Goal: Task Accomplishment & Management: Use online tool/utility

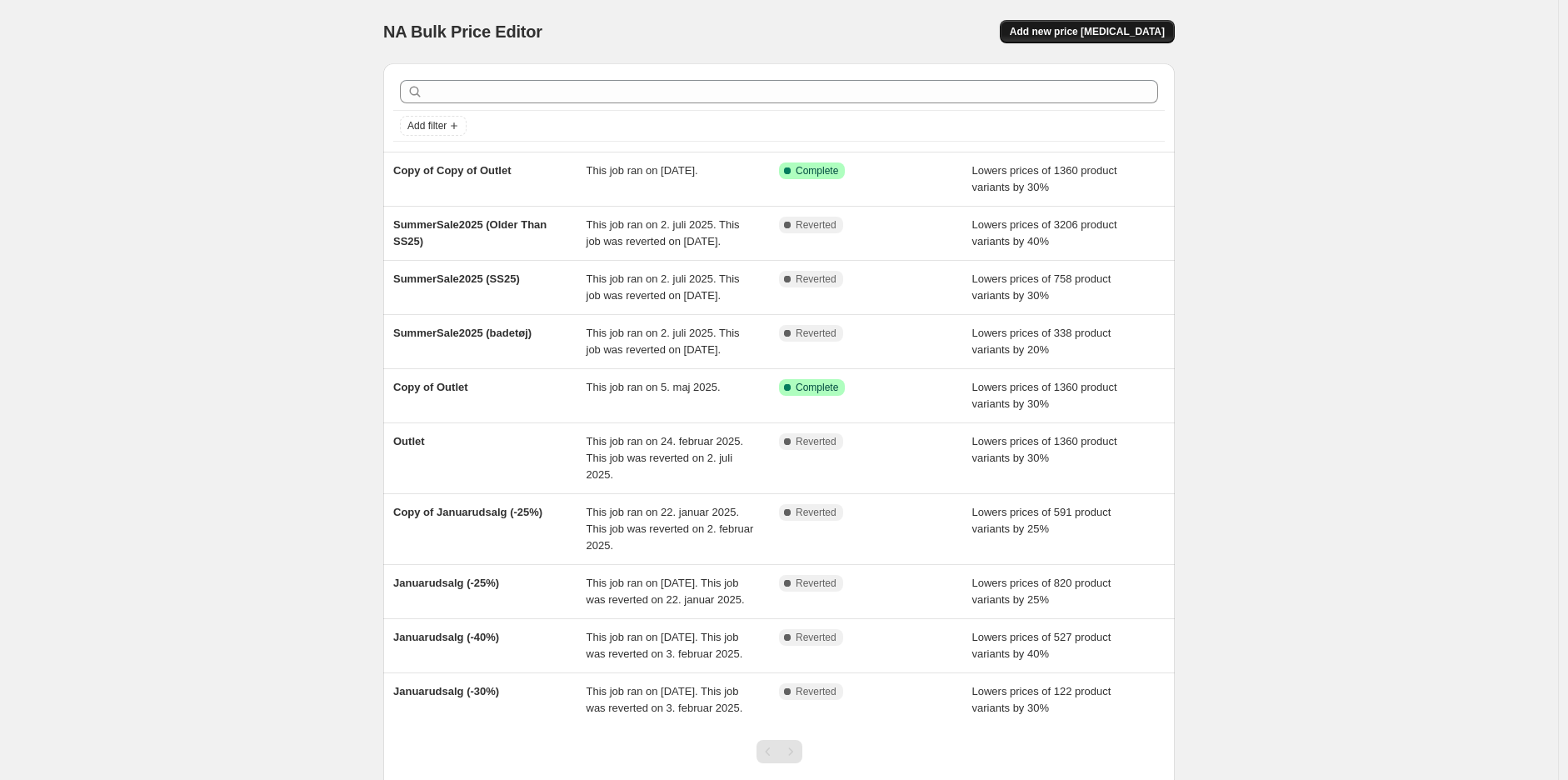
click at [1084, 29] on span "Add new price [MEDICAL_DATA]" at bounding box center [1087, 31] width 155 height 13
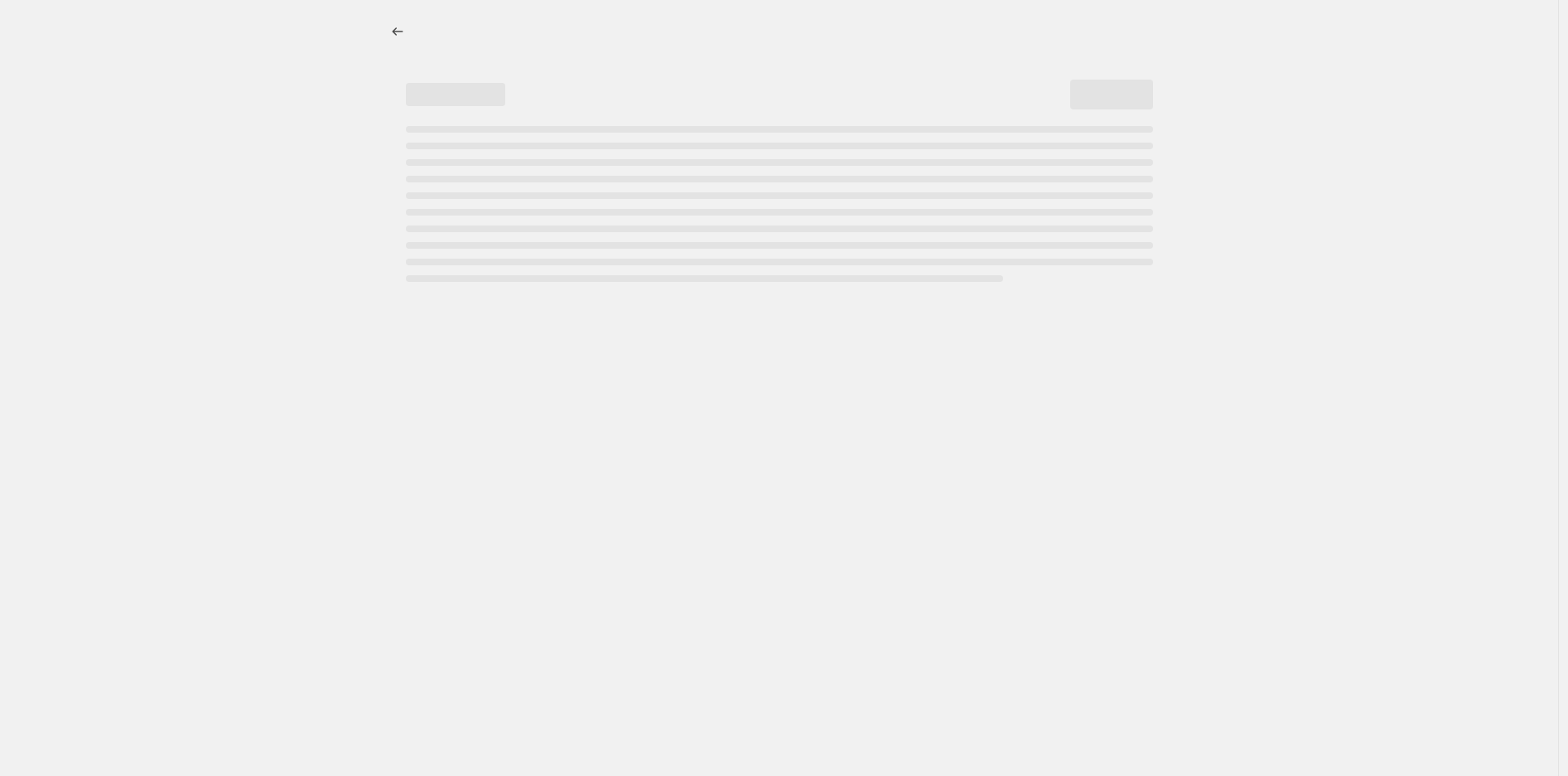
select select "percentage"
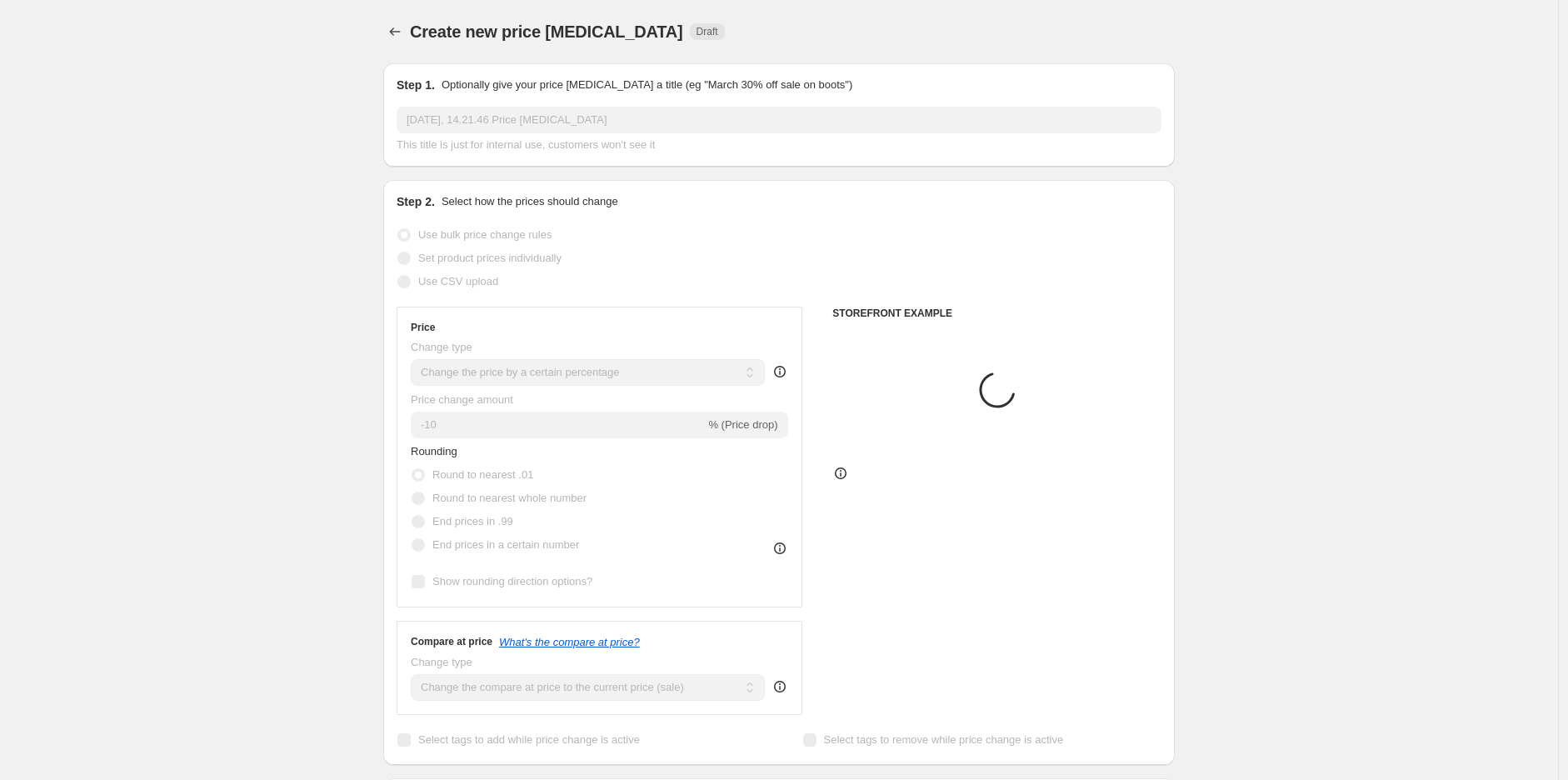
click at [492, 111] on input "[DATE], 14.21.46 Price [MEDICAL_DATA]" at bounding box center [778, 120] width 765 height 27
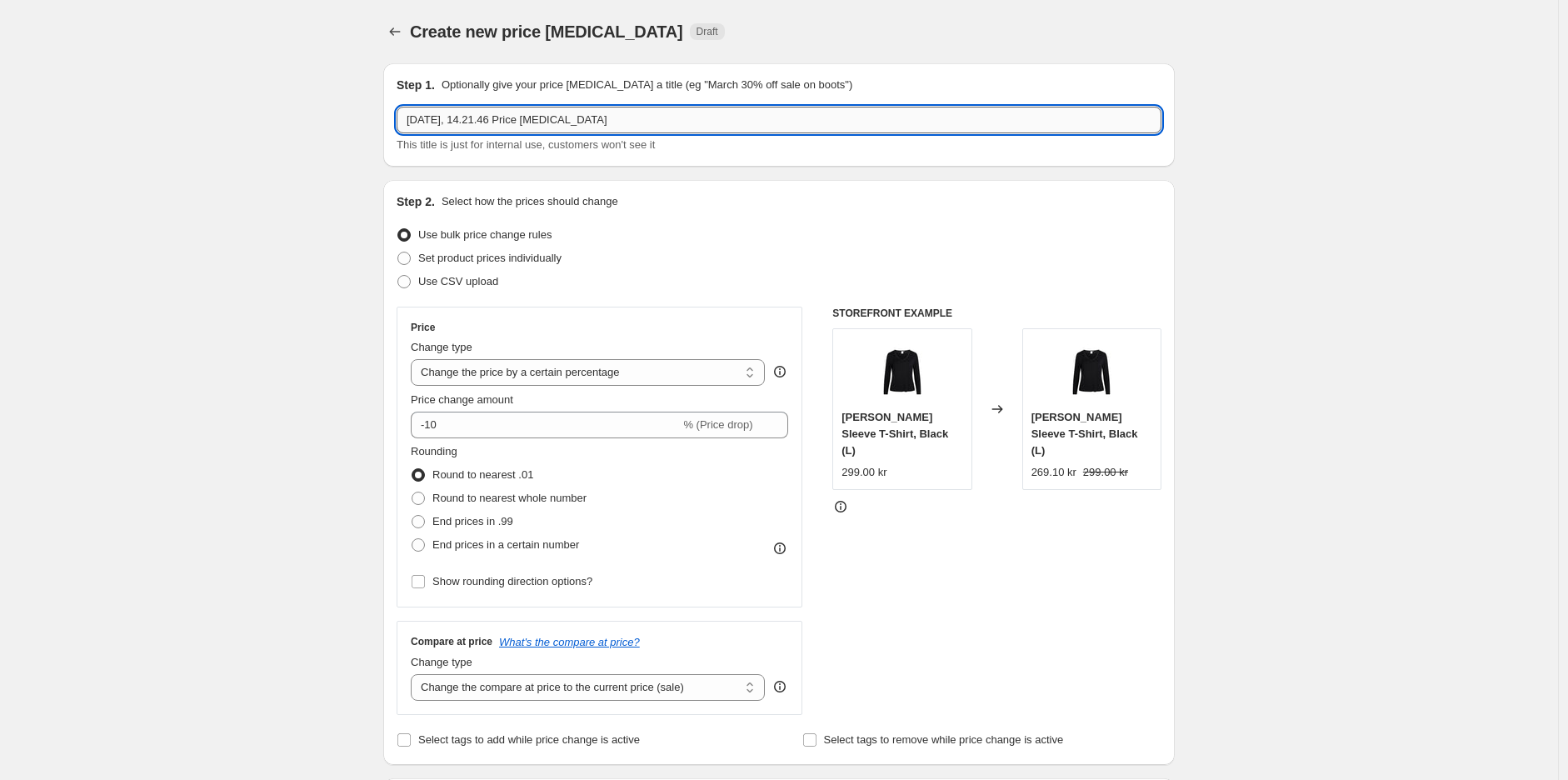
click at [496, 119] on input "[DATE], 14.21.46 Price [MEDICAL_DATA]" at bounding box center [778, 120] width 765 height 27
click at [497, 119] on input "[DATE], 14.21.46 Price [MEDICAL_DATA]" at bounding box center [778, 120] width 765 height 27
type input "Badetøj25"
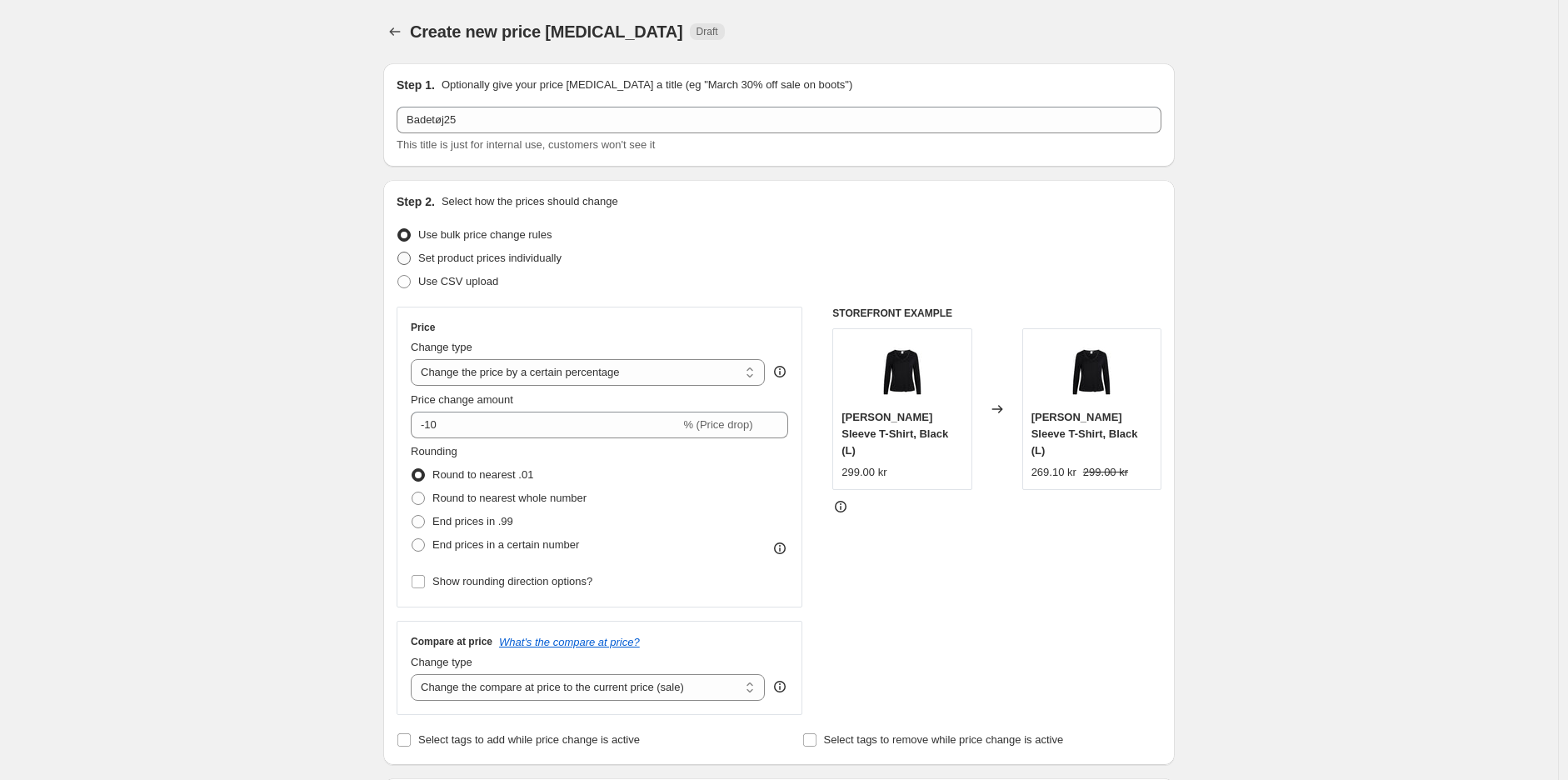
click at [468, 264] on span "Set product prices individually" at bounding box center [490, 258] width 144 height 12
click at [398, 253] on input "Set product prices individually" at bounding box center [397, 252] width 1 height 1
radio input "true"
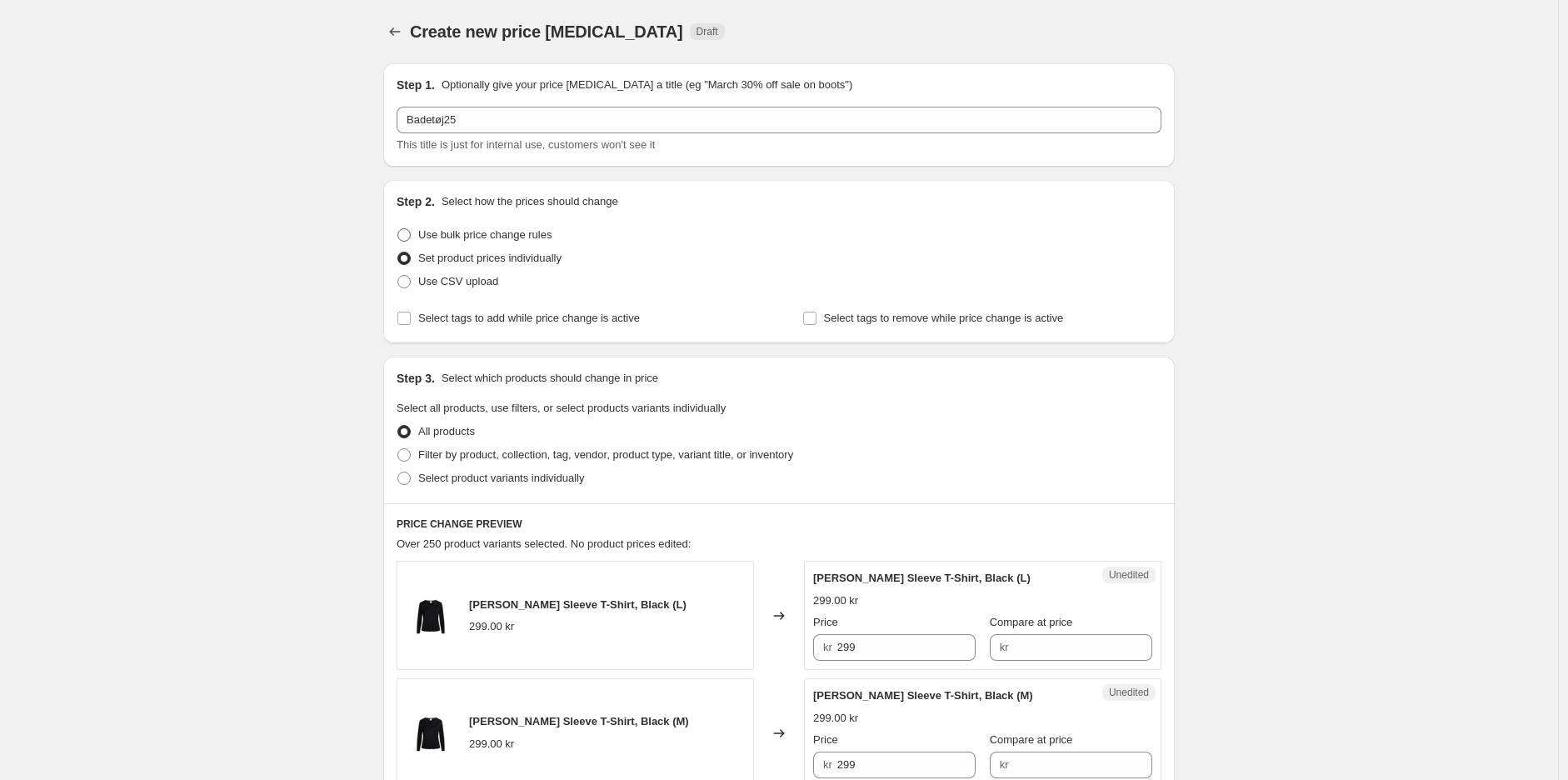
click at [469, 228] on span "Use bulk price change rules" at bounding box center [485, 235] width 133 height 12
click at [398, 228] on input "Use bulk price change rules" at bounding box center [397, 228] width 1 height 1
radio input "true"
select select "percentage"
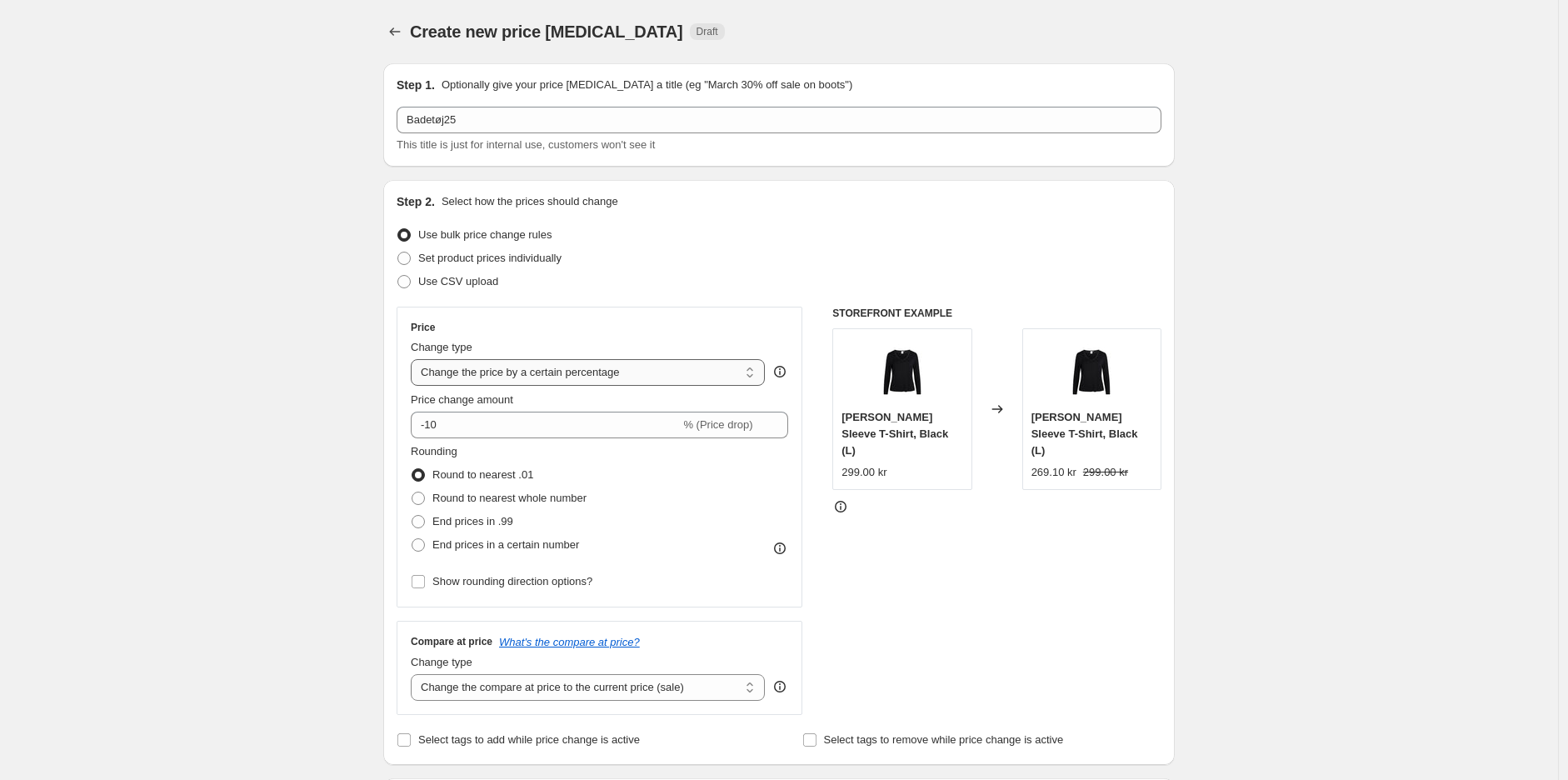
click at [497, 363] on select "Change the price to a certain amount Change the price by a certain amount Chang…" at bounding box center [587, 372] width 354 height 27
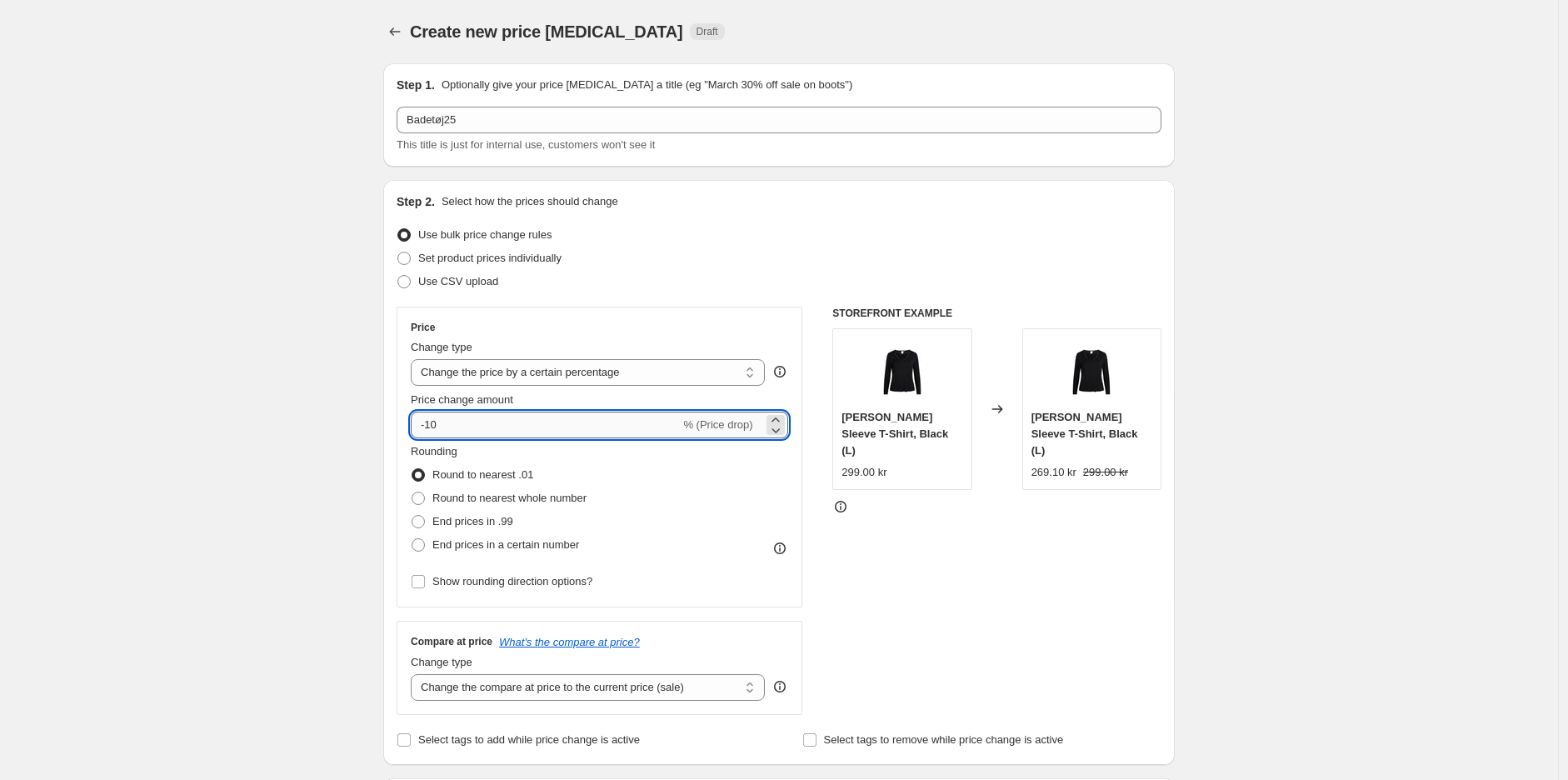
click at [437, 420] on input "-10" at bounding box center [544, 425] width 269 height 27
drag, startPoint x: 431, startPoint y: 420, endPoint x: 462, endPoint y: 432, distance: 33.2
click at [462, 431] on input "-10" at bounding box center [544, 425] width 269 height 27
type input "-25"
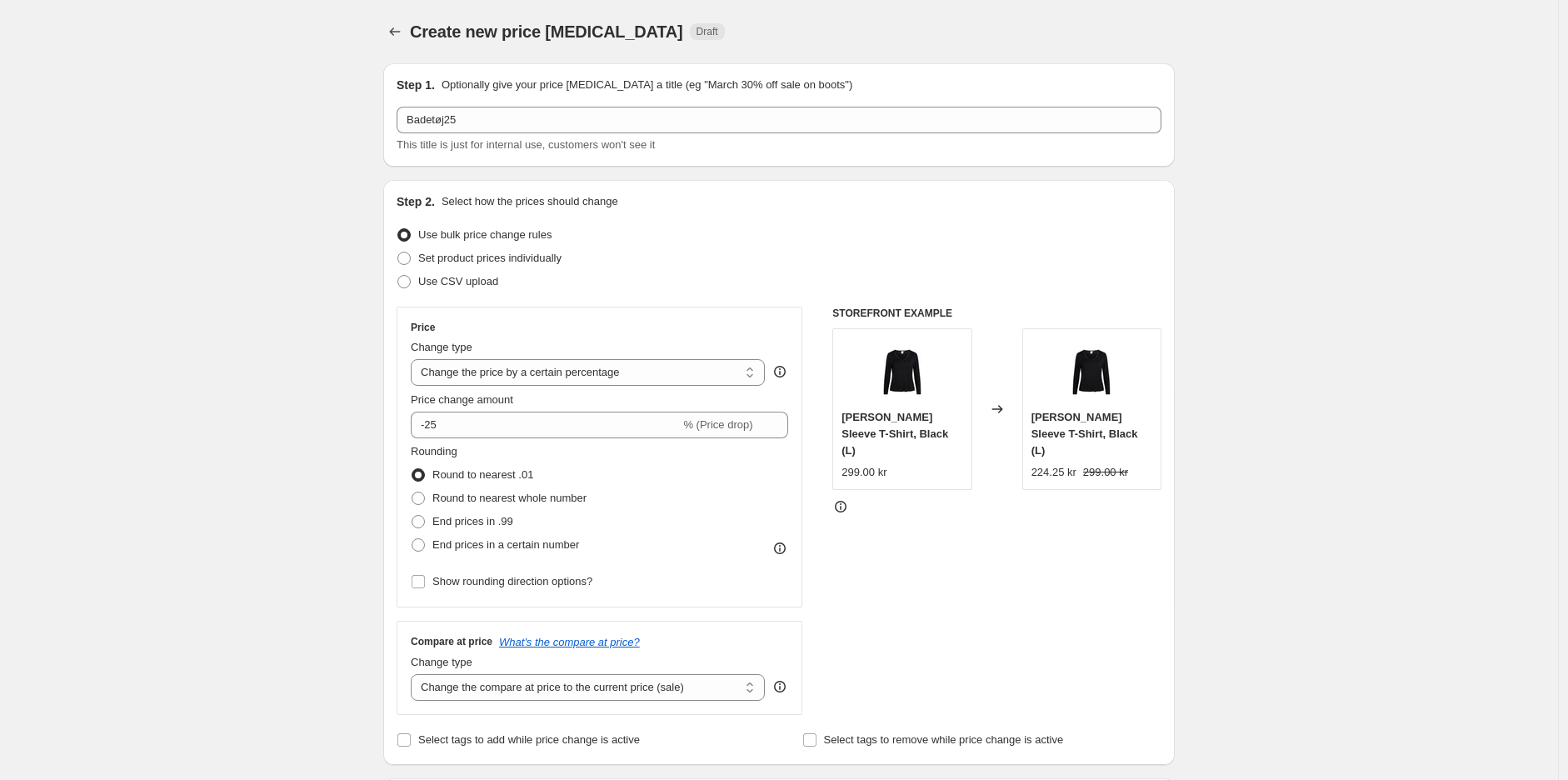
click at [475, 502] on span "Round to nearest whole number" at bounding box center [509, 498] width 154 height 12
click at [412, 493] on input "Round to nearest whole number" at bounding box center [411, 492] width 1 height 1
radio input "true"
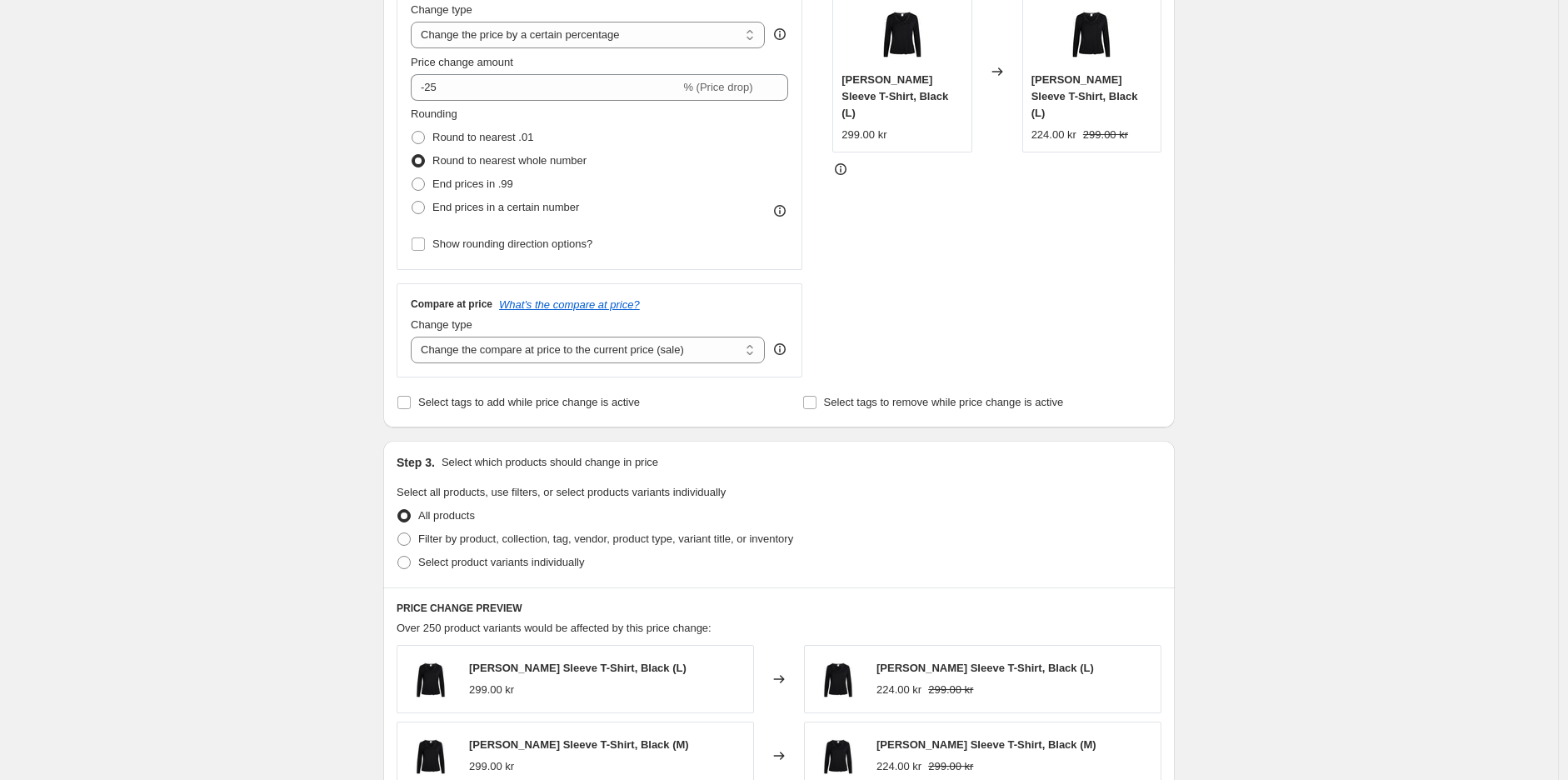
scroll to position [369, 0]
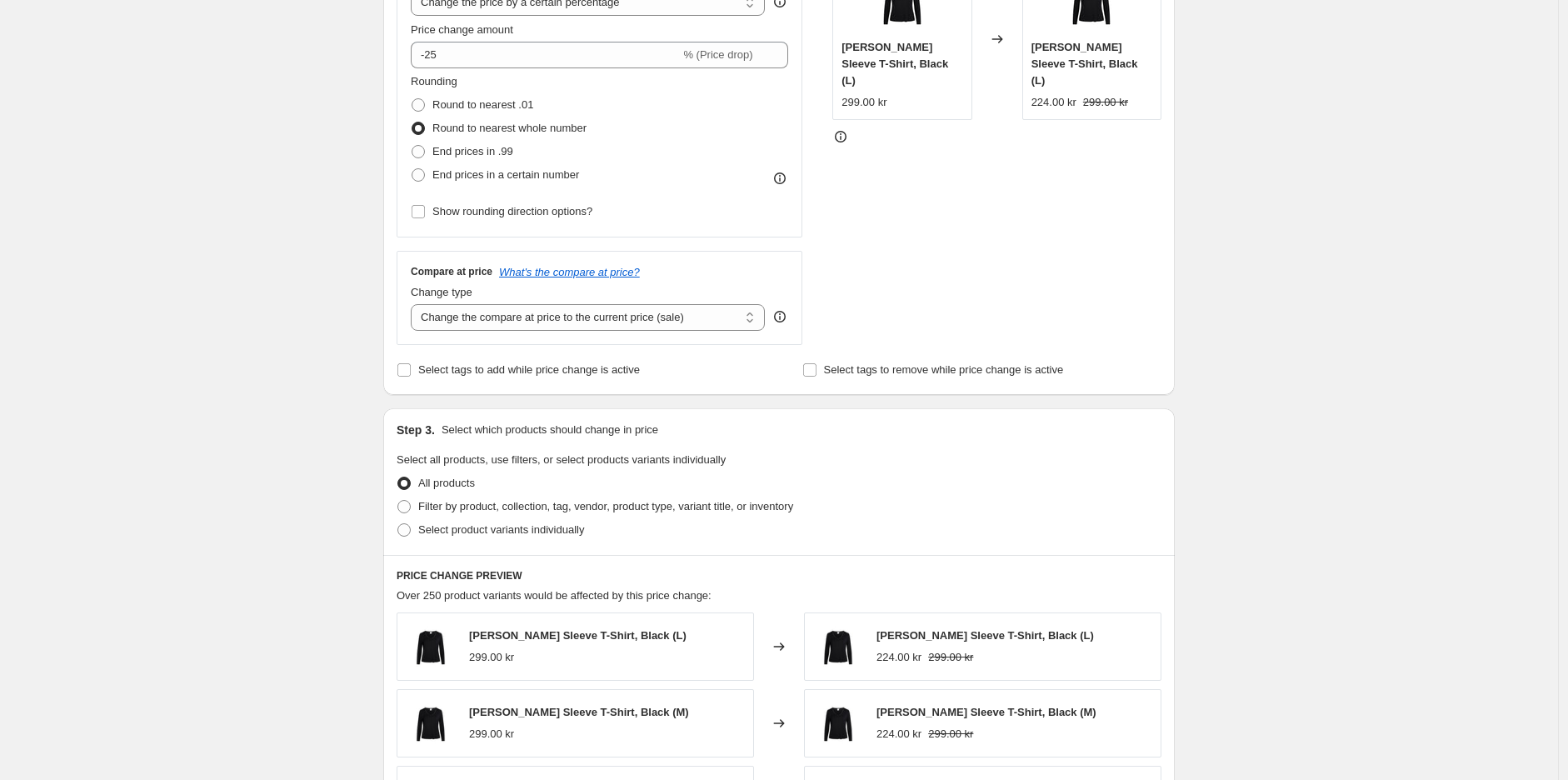
click at [494, 353] on div "Step 2. Select how the prices should change Use bulk price change rules Set pro…" at bounding box center [778, 102] width 765 height 558
click at [494, 370] on span "Select tags to add while price change is active" at bounding box center [529, 369] width 221 height 12
click at [411, 370] on input "Select tags to add while price change is active" at bounding box center [403, 369] width 13 height 13
checkbox input "true"
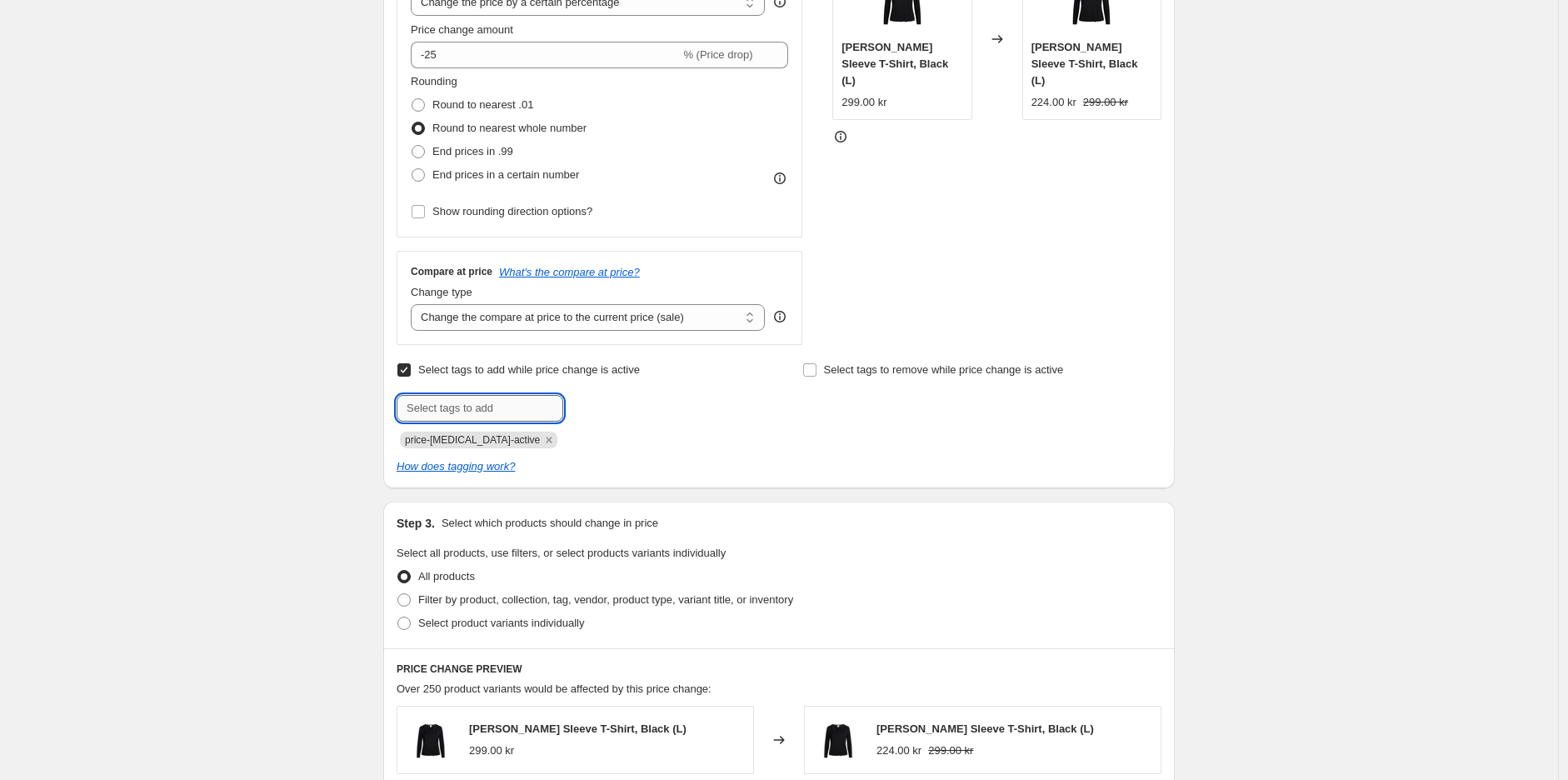
click at [508, 394] on input "text" at bounding box center [479, 408] width 167 height 27
click at [542, 443] on icon "Remove price-change-job-active" at bounding box center [549, 439] width 15 height 15
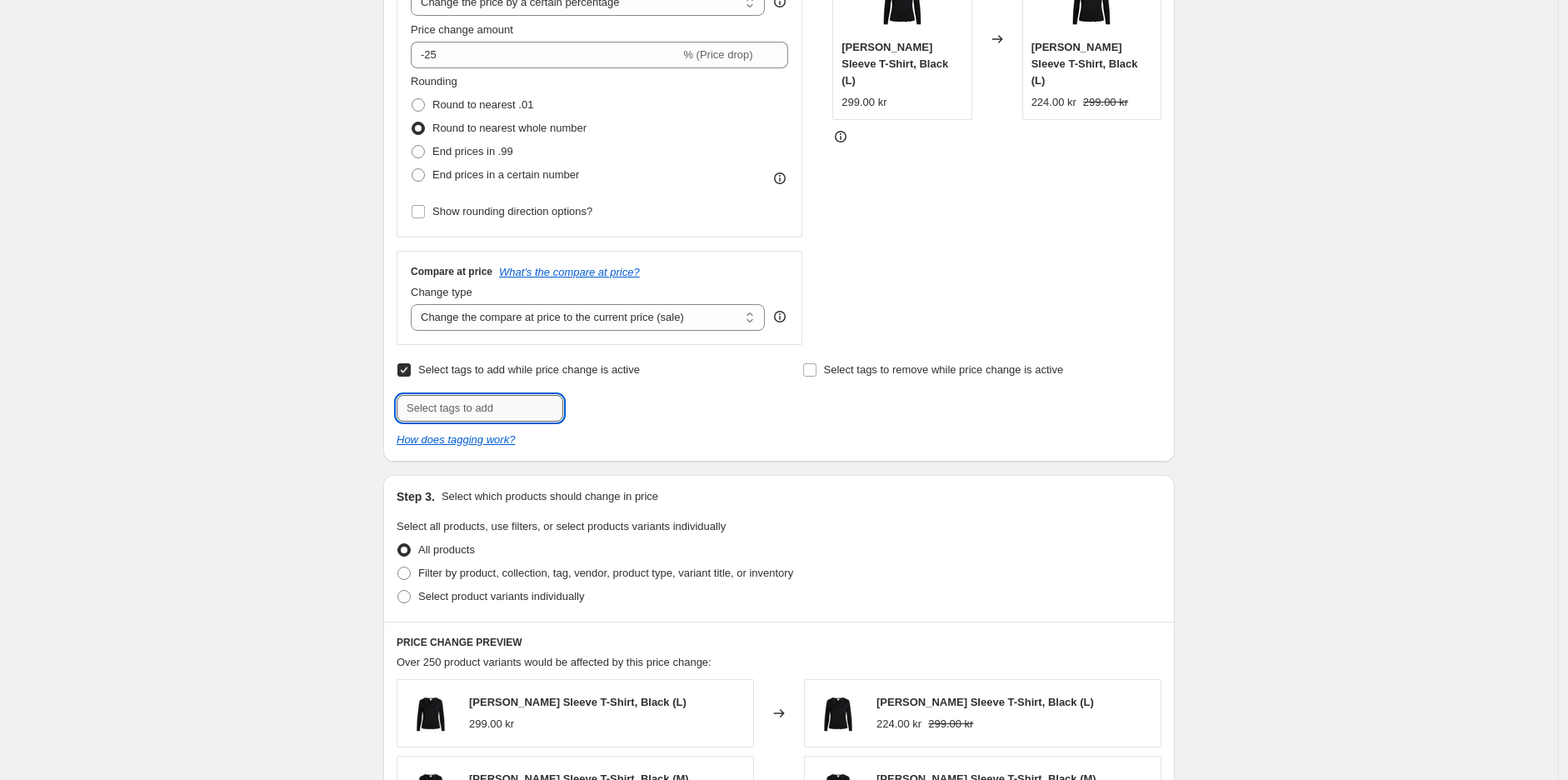
click at [494, 421] on input "text" at bounding box center [479, 408] width 167 height 27
type input "Badetøj25"
click at [623, 402] on span "Badetøj25" at bounding box center [623, 406] width 47 height 12
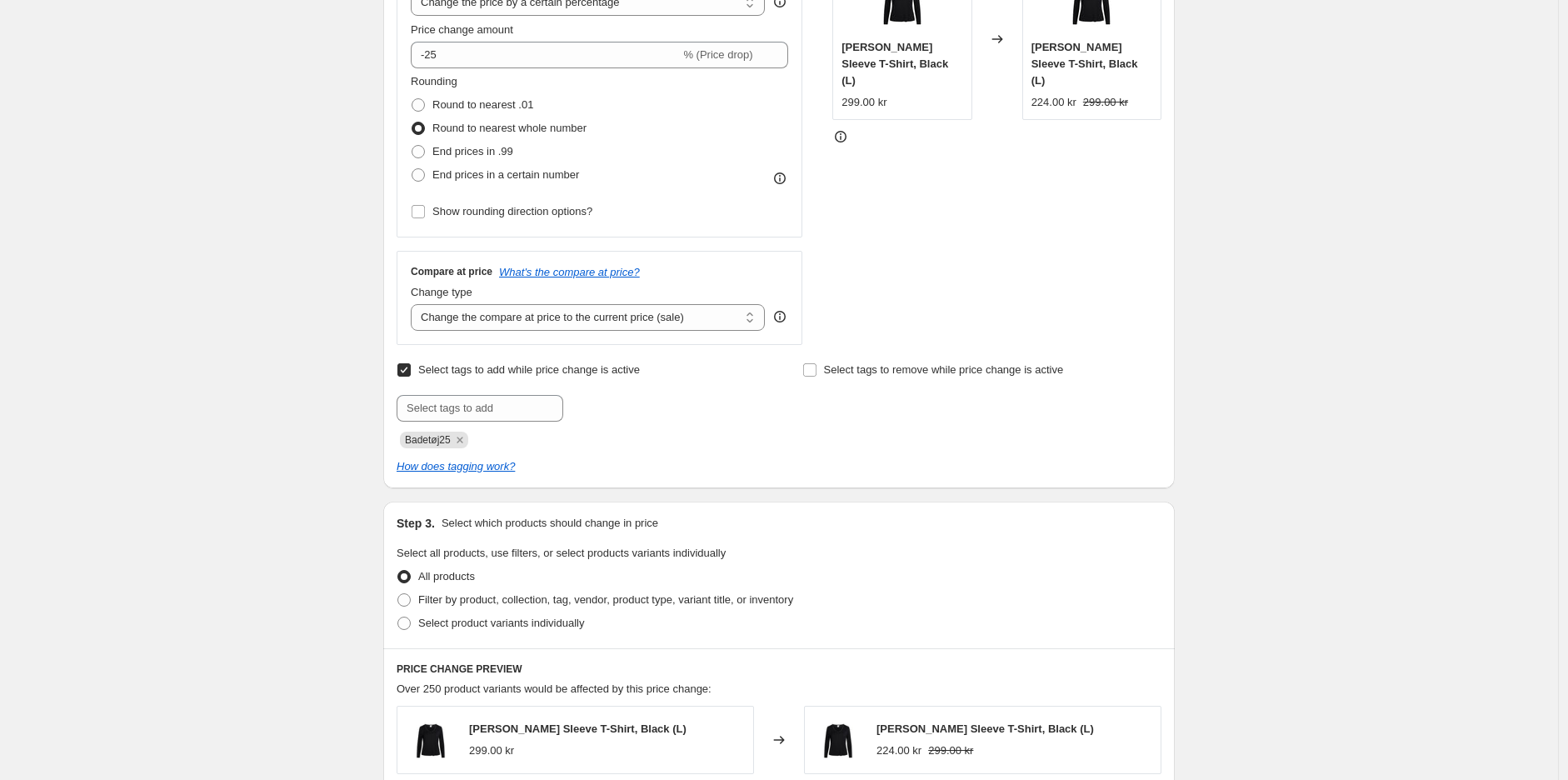
click at [369, 444] on div "Create new price [MEDICAL_DATA]. This page is ready Create new price [MEDICAL_D…" at bounding box center [779, 510] width 832 height 1758
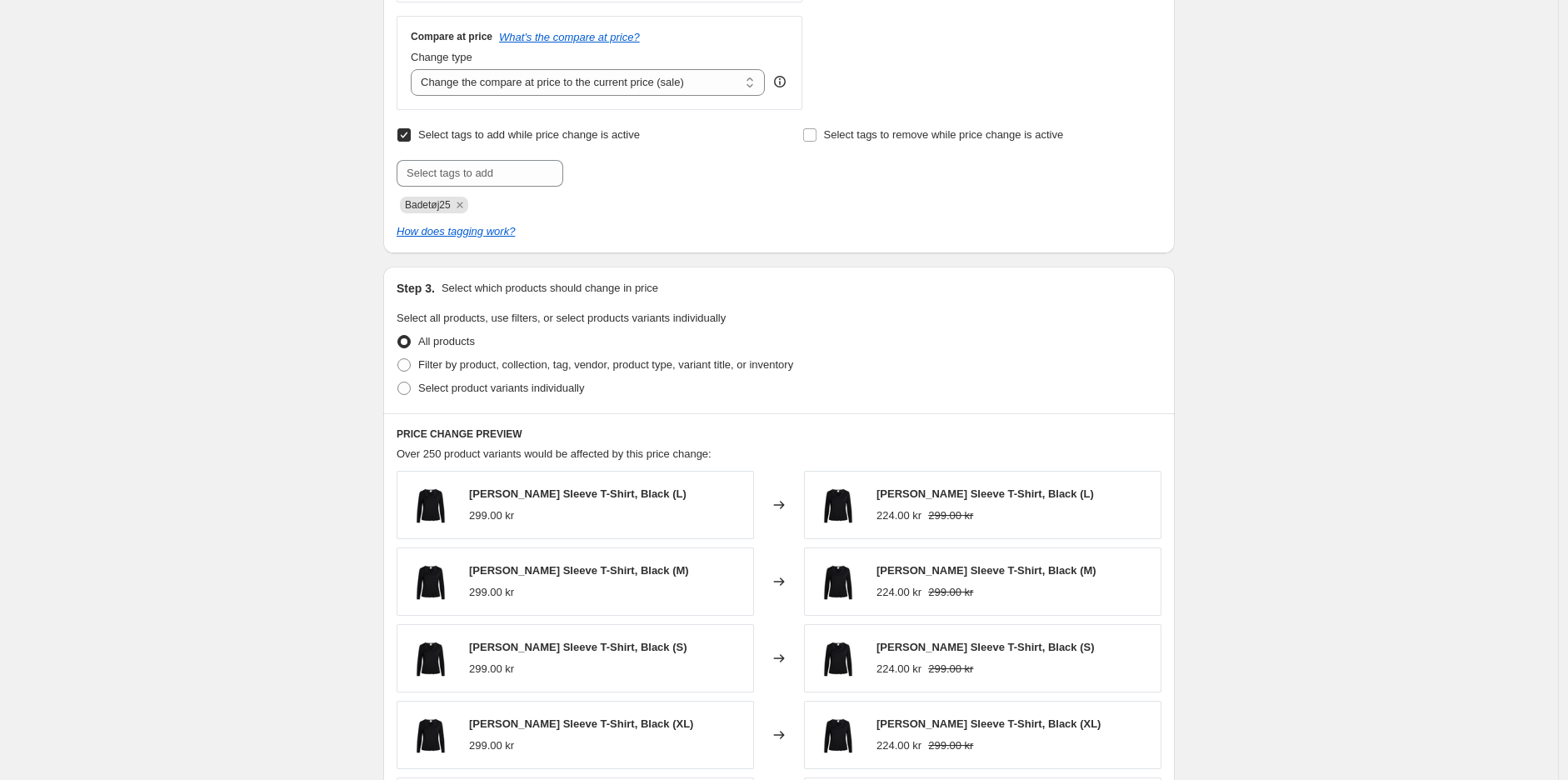
scroll to position [647, 0]
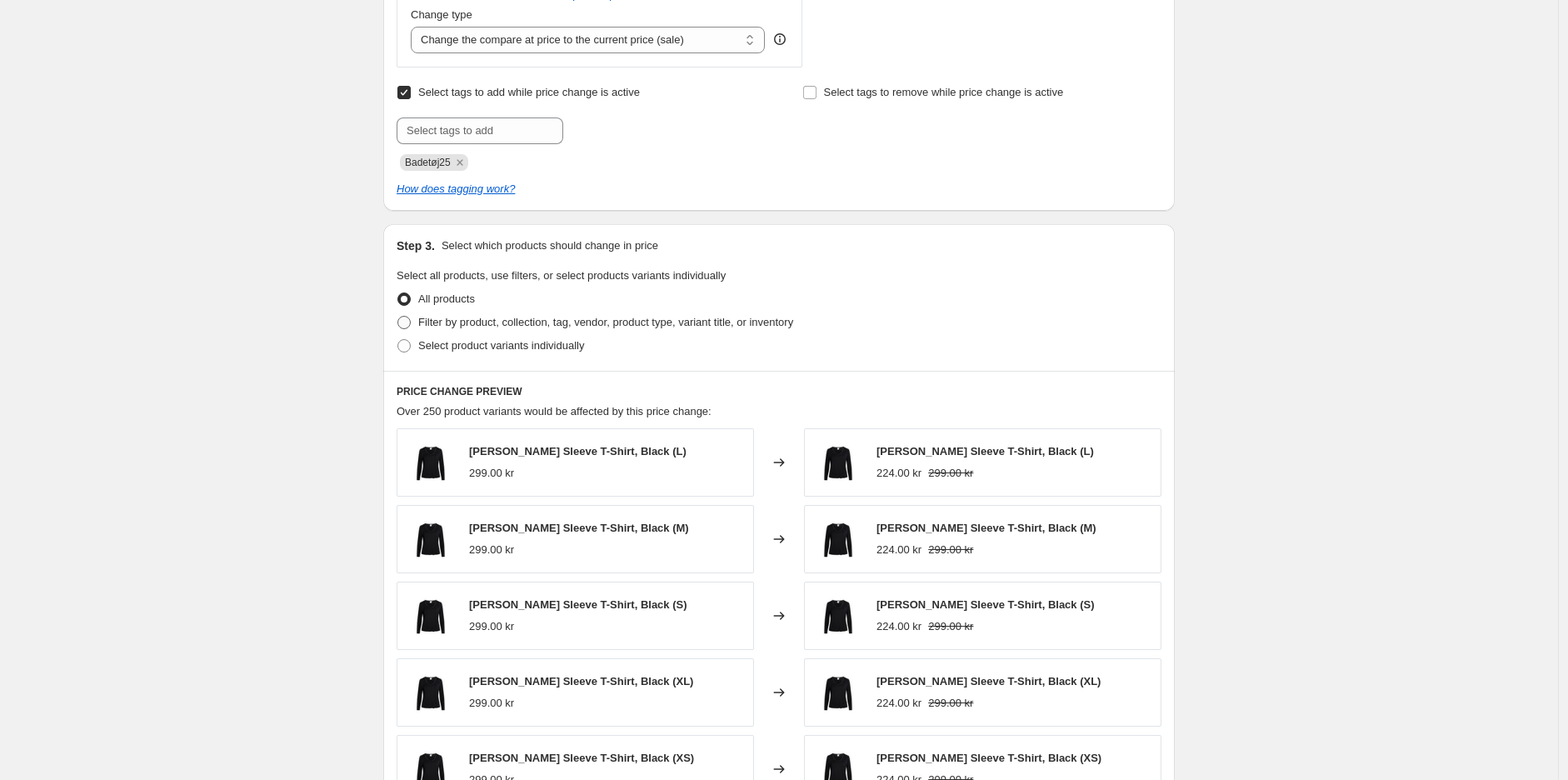
click at [498, 320] on span "Filter by product, collection, tag, vendor, product type, variant title, or inv…" at bounding box center [606, 322] width 375 height 12
click at [398, 317] on input "Filter by product, collection, tag, vendor, product type, variant title, or inv…" at bounding box center [397, 316] width 1 height 1
radio input "true"
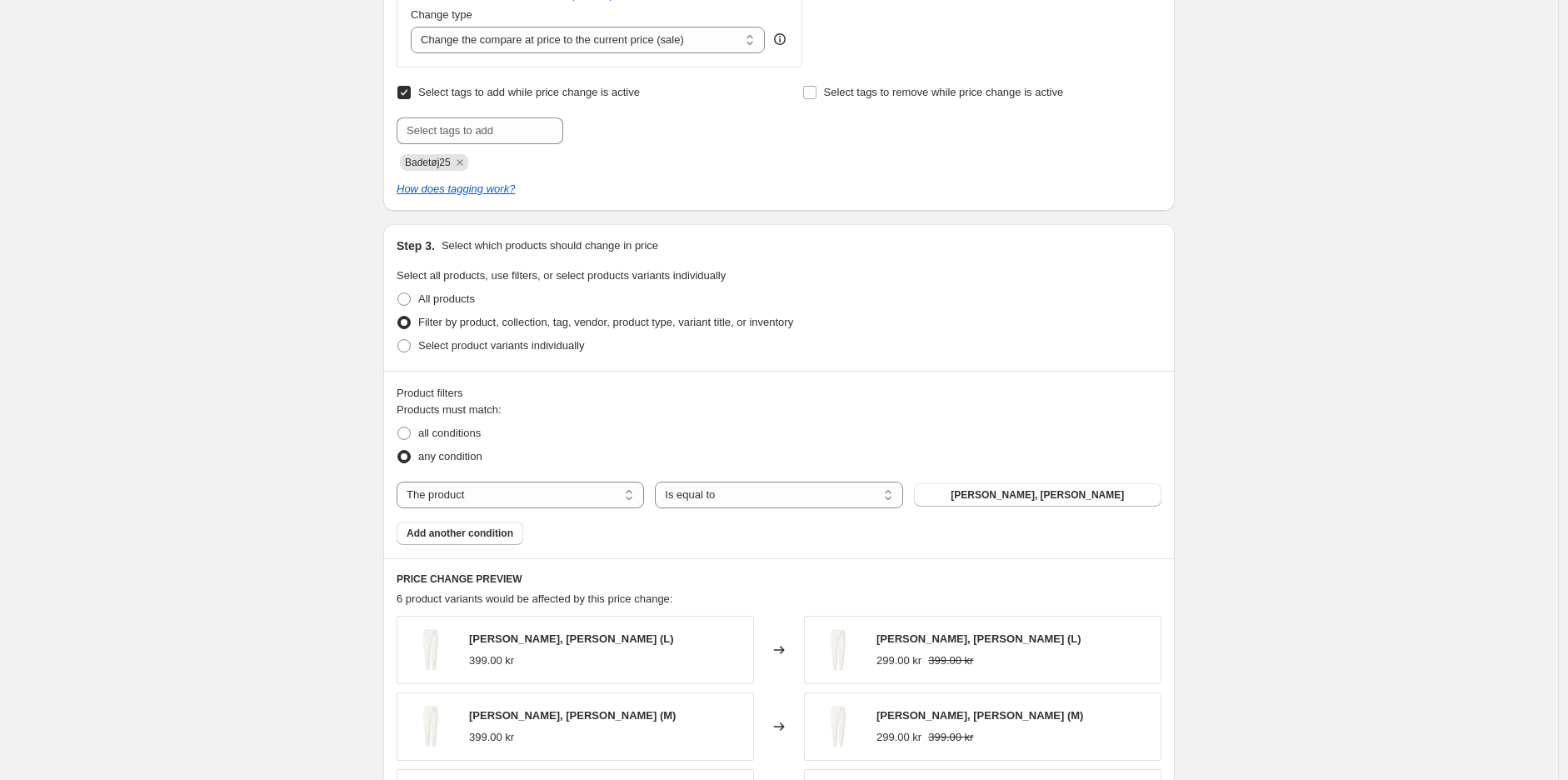
click at [496, 509] on div "Products must match: all conditions any condition The product The product's col…" at bounding box center [778, 473] width 765 height 144
click at [732, 493] on select "Is equal to Is not equal to" at bounding box center [778, 495] width 247 height 27
click at [589, 502] on select "The product The product's collection The product's tag The product's vendor The…" at bounding box center [519, 495] width 247 height 27
click at [712, 495] on select "Is equal to Is not equal to" at bounding box center [778, 495] width 247 height 27
click at [505, 498] on select "The product The product's collection The product's tag The product's vendor The…" at bounding box center [519, 495] width 247 height 27
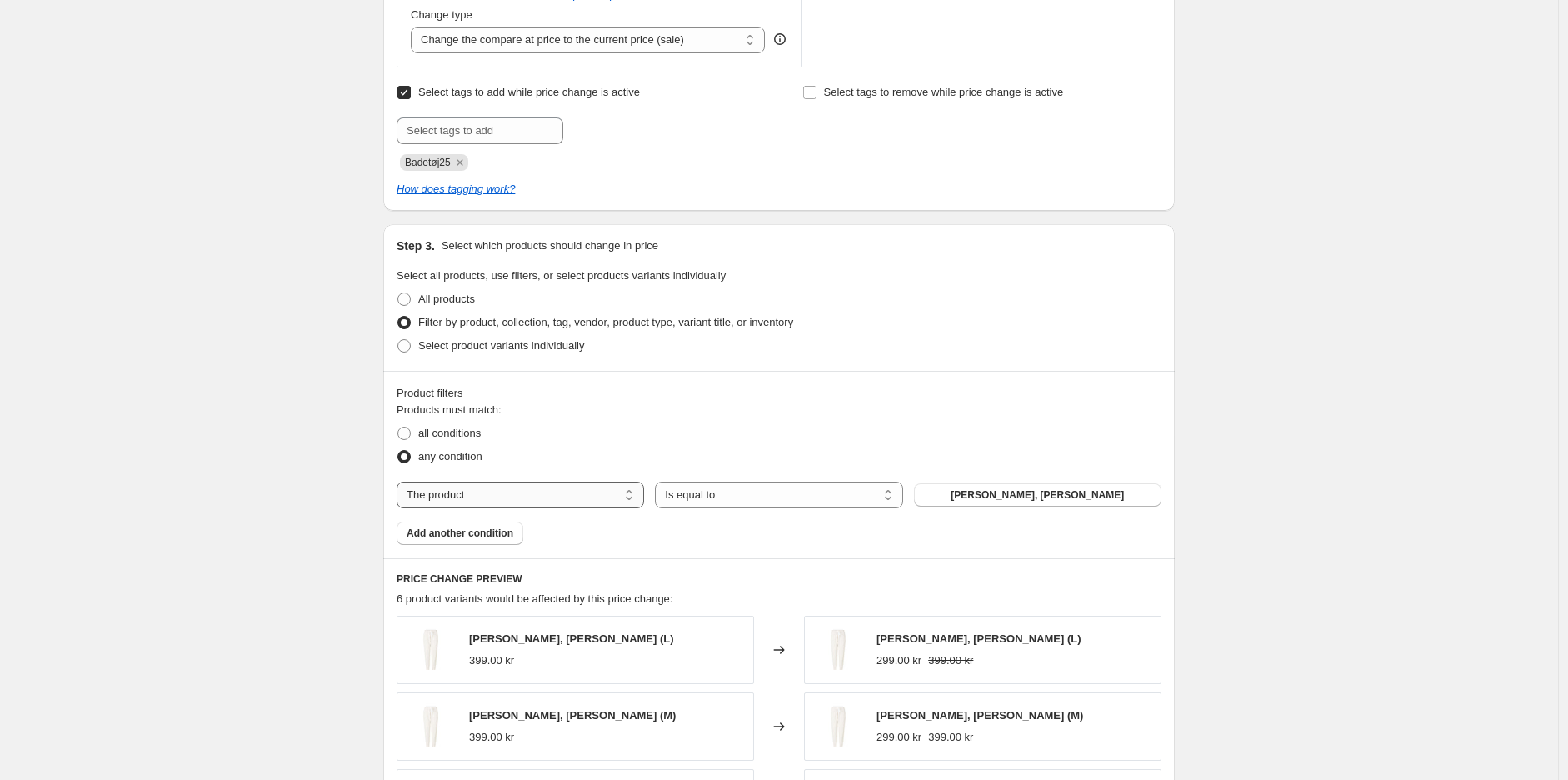
select select "collection"
click at [768, 485] on select "Is equal to Is not equal to" at bounding box center [778, 495] width 247 height 27
click at [967, 501] on button "Bestsellers" at bounding box center [1037, 494] width 247 height 23
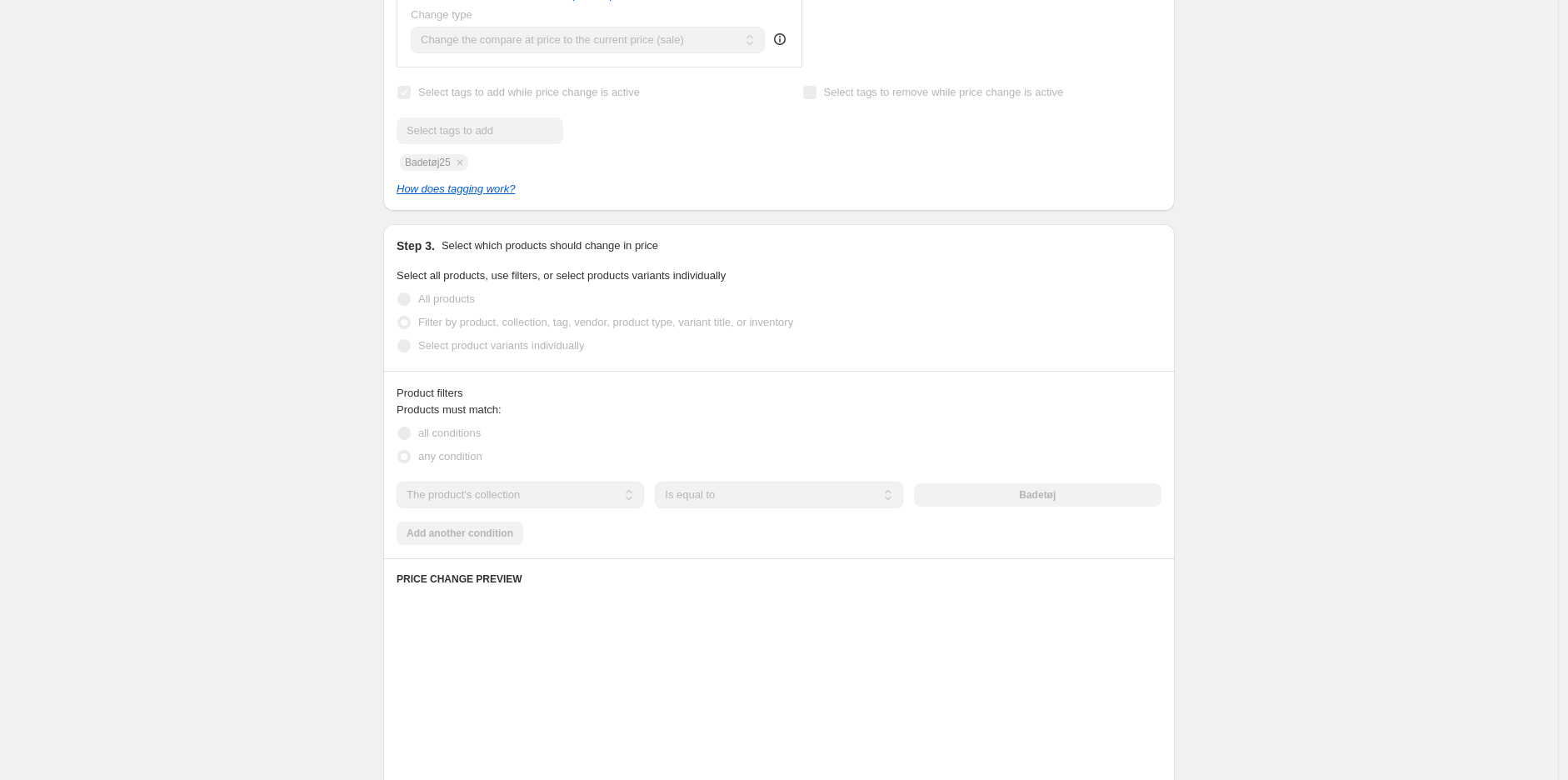
drag, startPoint x: 270, startPoint y: 433, endPoint x: 281, endPoint y: 427, distance: 12.5
click at [270, 432] on div "Create new price [MEDICAL_DATA]. This page is ready Create new price [MEDICAL_D…" at bounding box center [778, 326] width 1557 height 1946
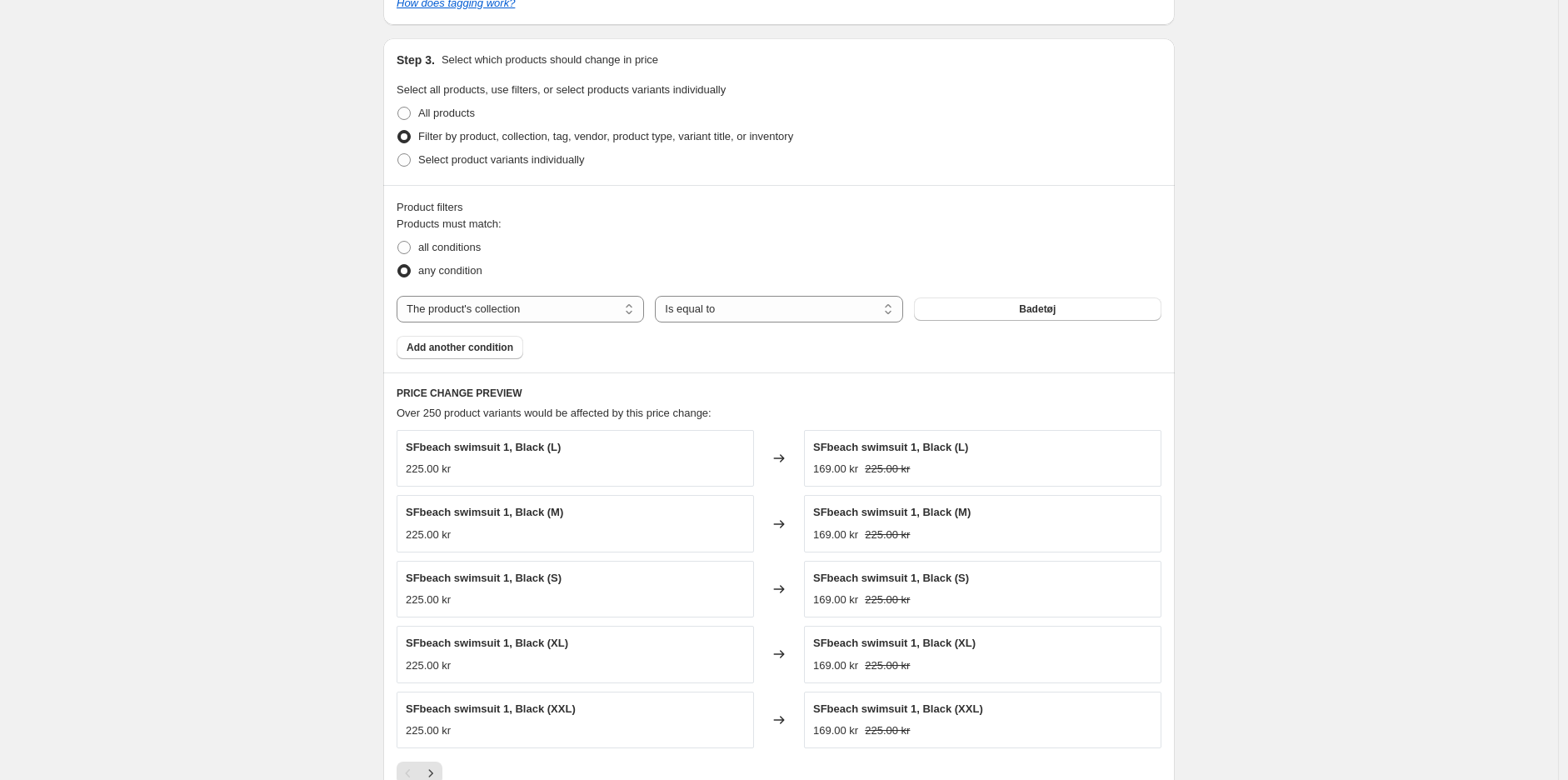
scroll to position [0, 0]
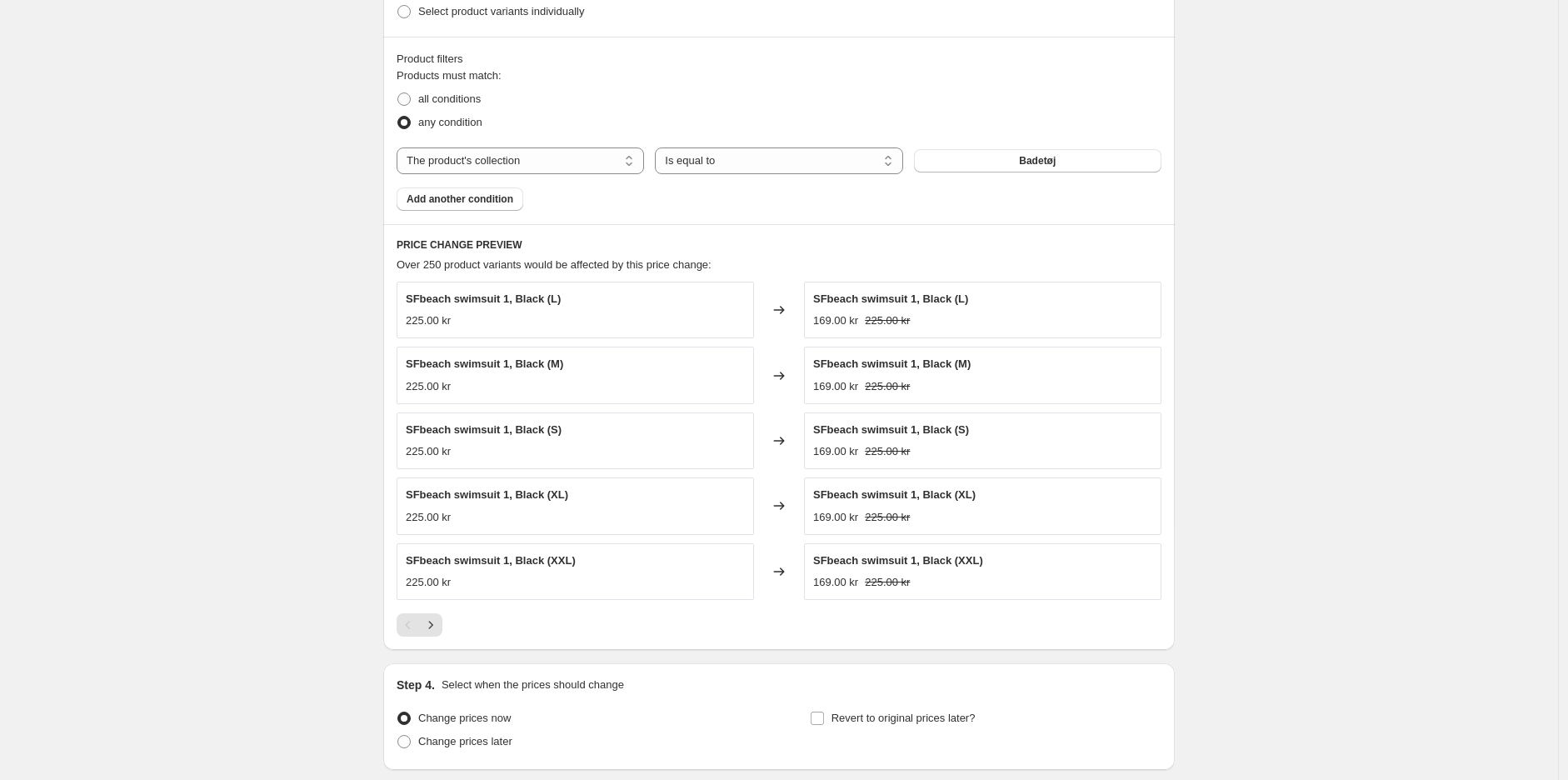
scroll to position [1111, 0]
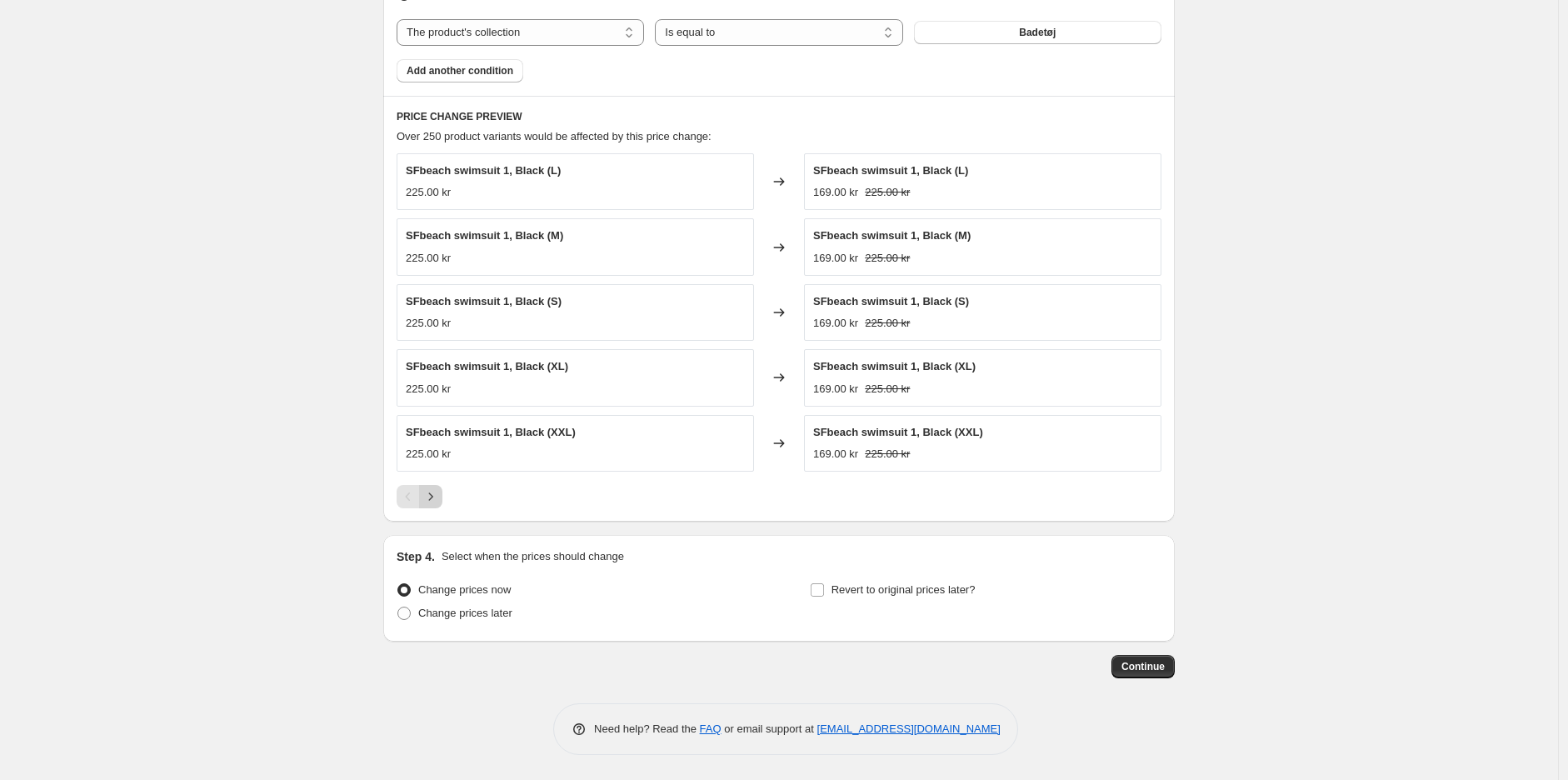
click at [439, 495] on icon "Next" at bounding box center [430, 496] width 17 height 17
click at [439, 502] on icon "Next" at bounding box center [430, 496] width 17 height 17
click at [439, 500] on icon "Next" at bounding box center [430, 496] width 17 height 17
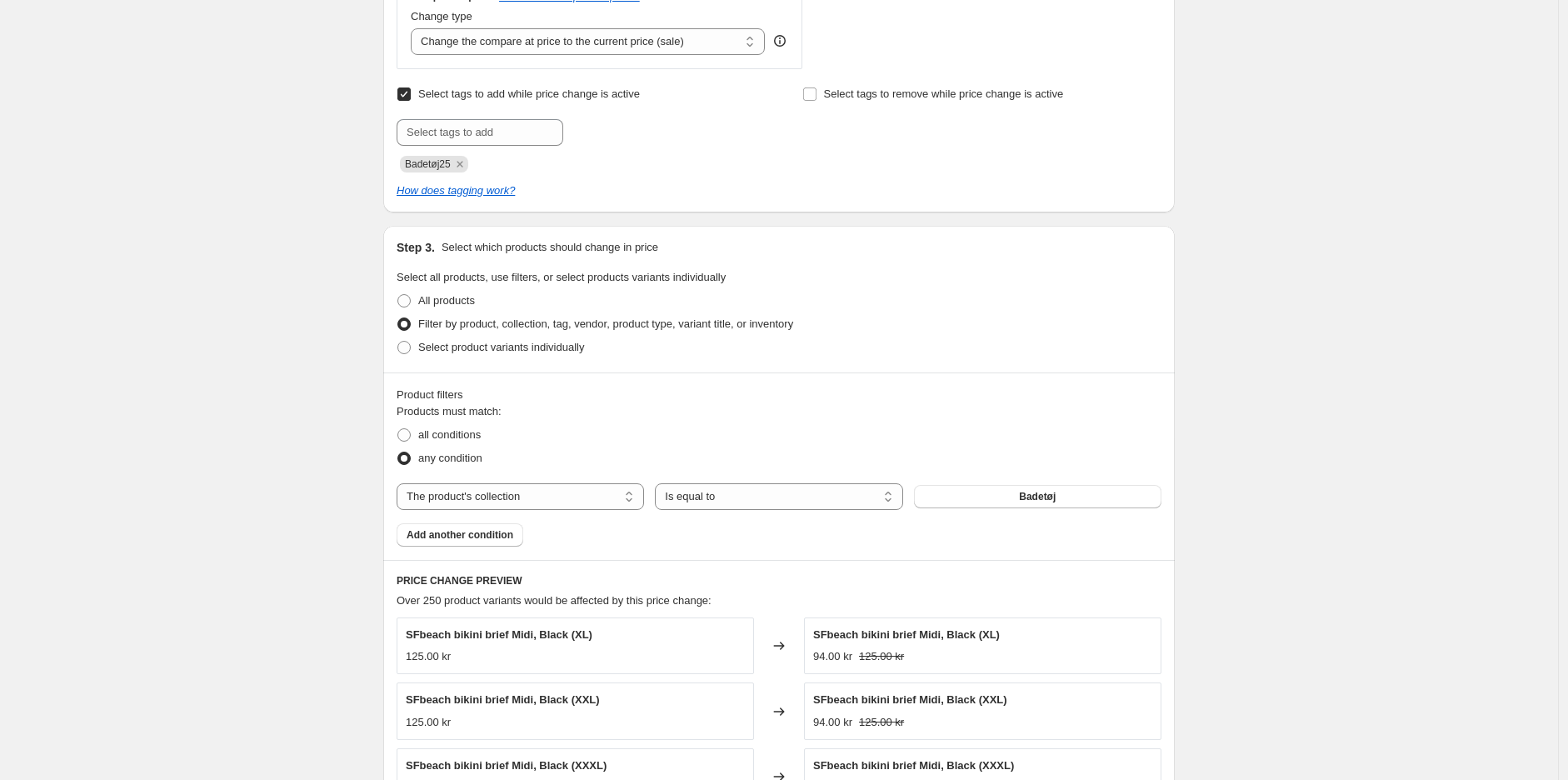
scroll to position [647, 0]
click at [488, 527] on span "Add another condition" at bounding box center [459, 533] width 106 height 13
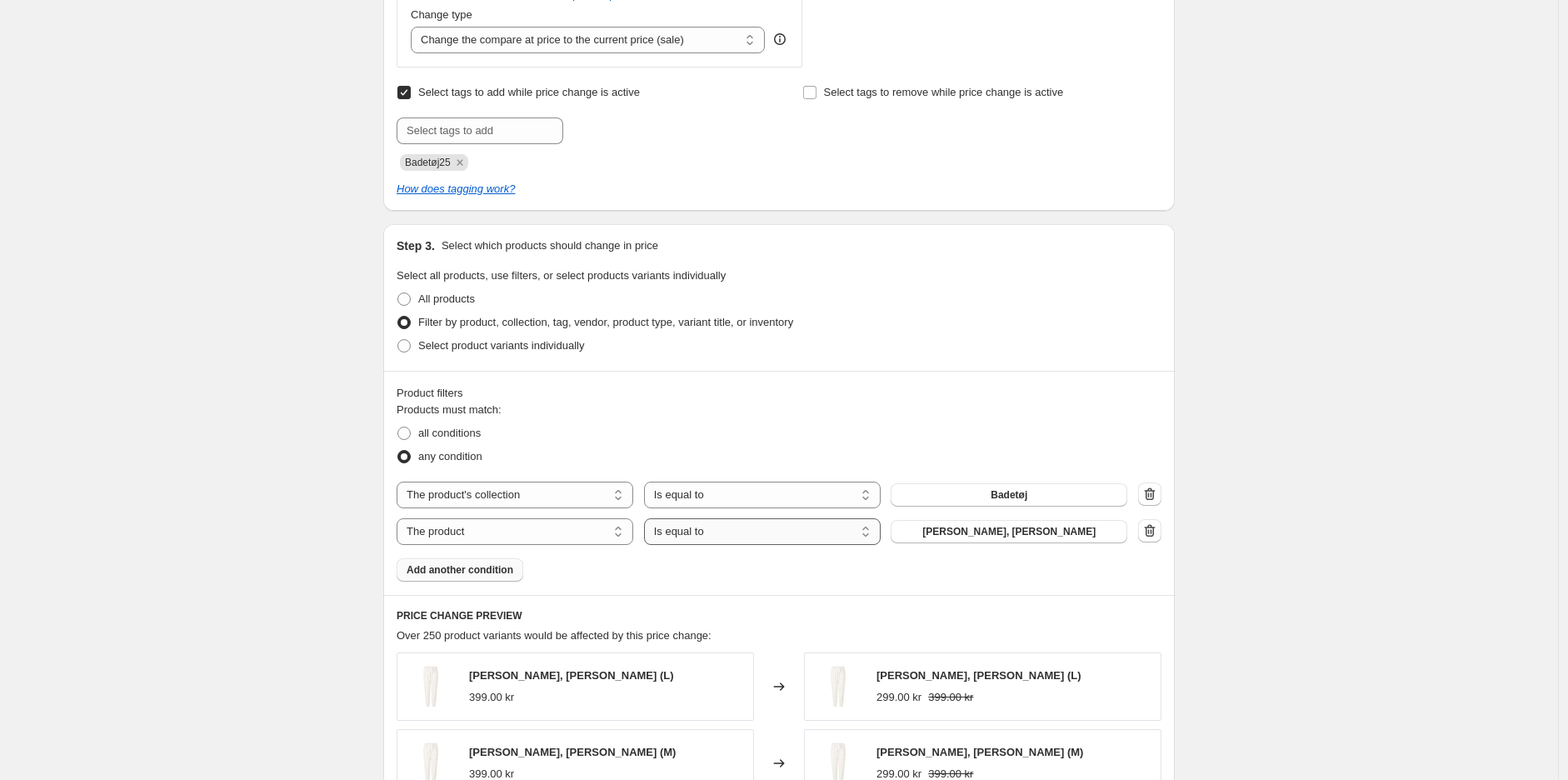
click at [695, 535] on select "Is equal to Is not equal to" at bounding box center [762, 532] width 236 height 27
click at [457, 544] on select "The product The product's collection The product's tag The product's vendor The…" at bounding box center [514, 532] width 236 height 27
select select "product_status"
click at [253, 507] on div "Create new price [MEDICAL_DATA]. This page is ready Create new price [MEDICAL_D…" at bounding box center [778, 344] width 1557 height 1982
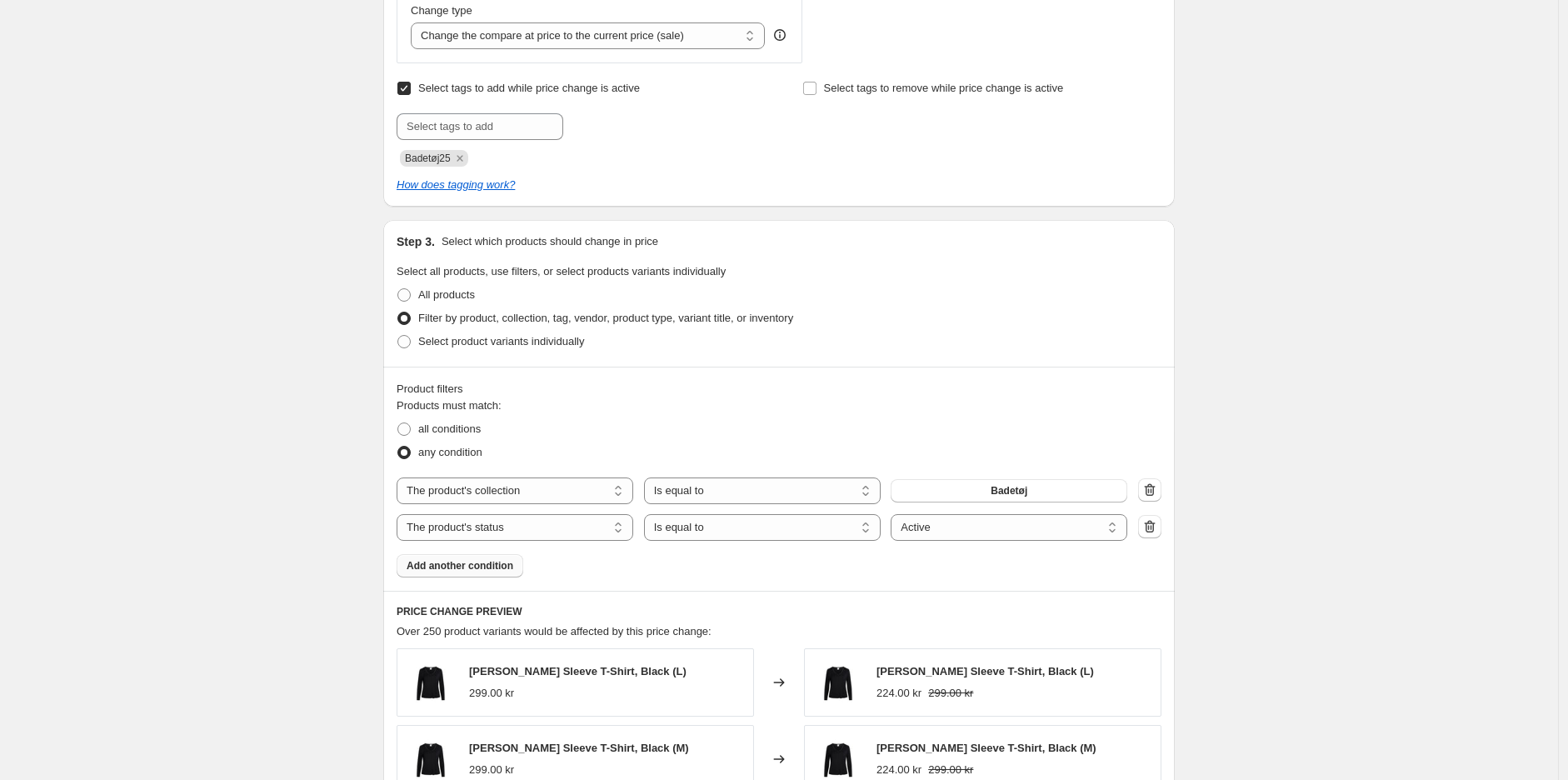
scroll to position [650, 0]
click at [435, 436] on span "all conditions" at bounding box center [450, 430] width 62 height 12
click at [398, 425] on input "all conditions" at bounding box center [397, 424] width 1 height 1
radio input "true"
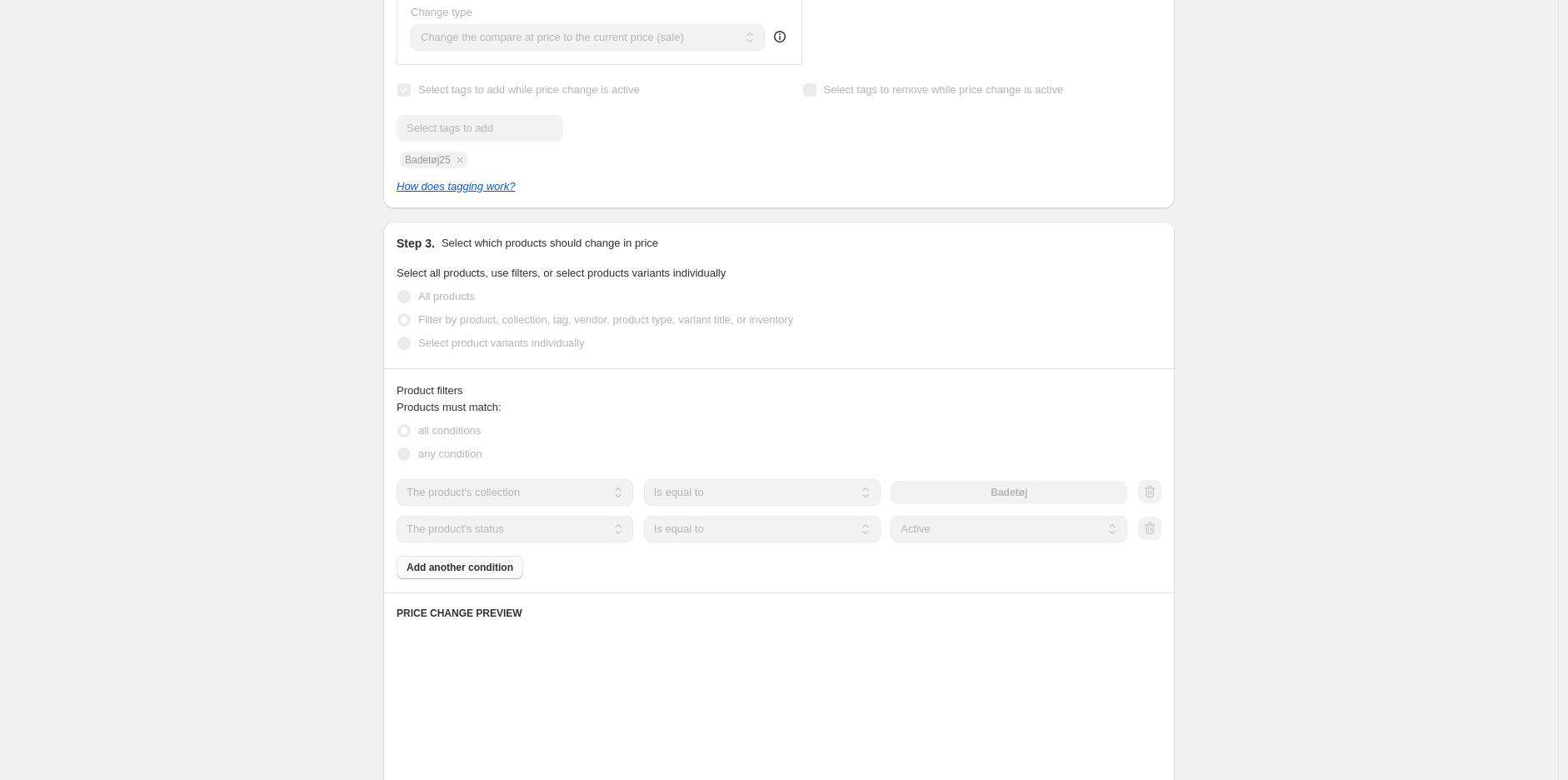
click at [281, 528] on div "Create new price [MEDICAL_DATA]. This page is ready Create new price [MEDICAL_D…" at bounding box center [778, 341] width 1557 height 1982
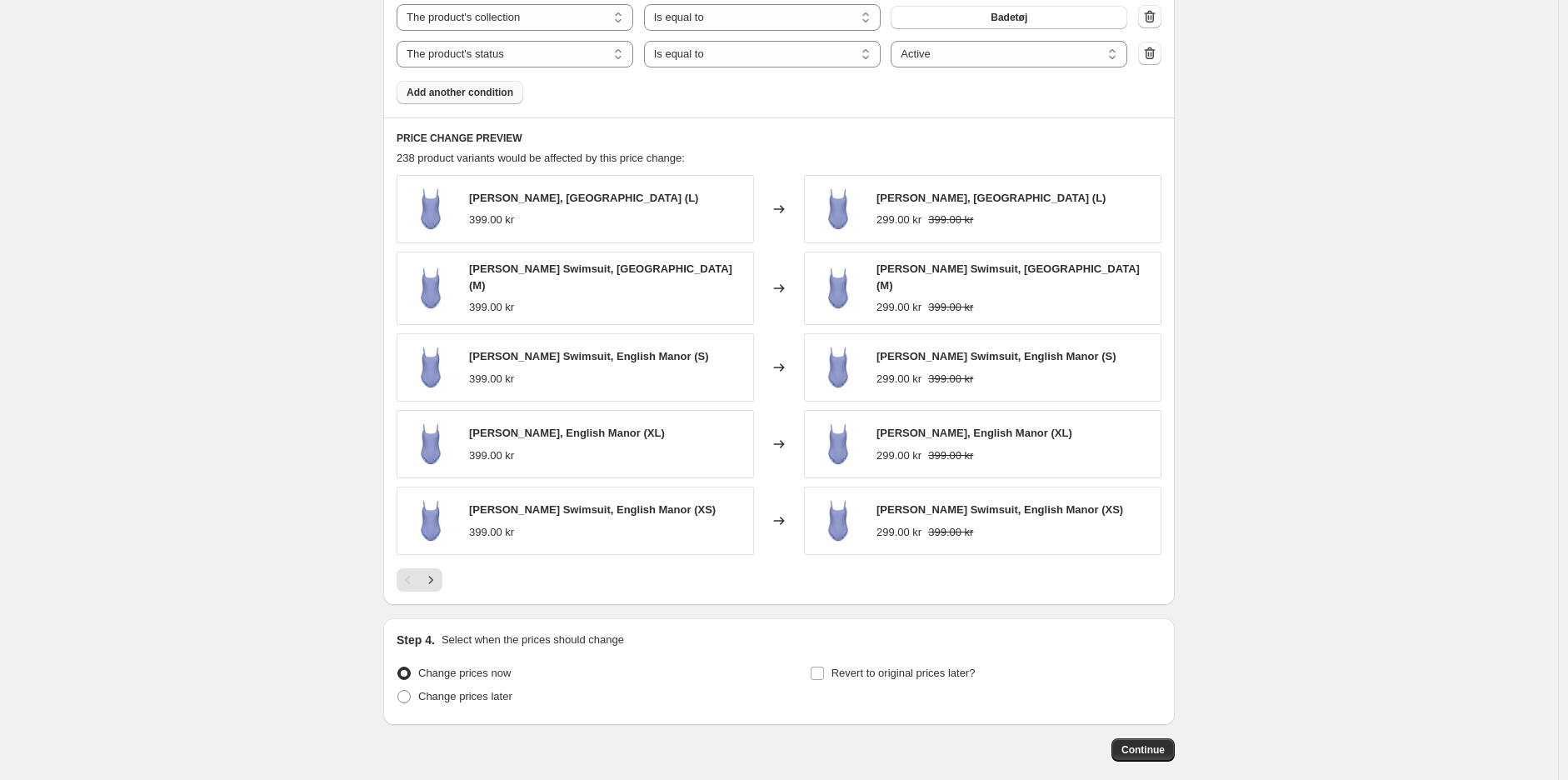
scroll to position [1205, 0]
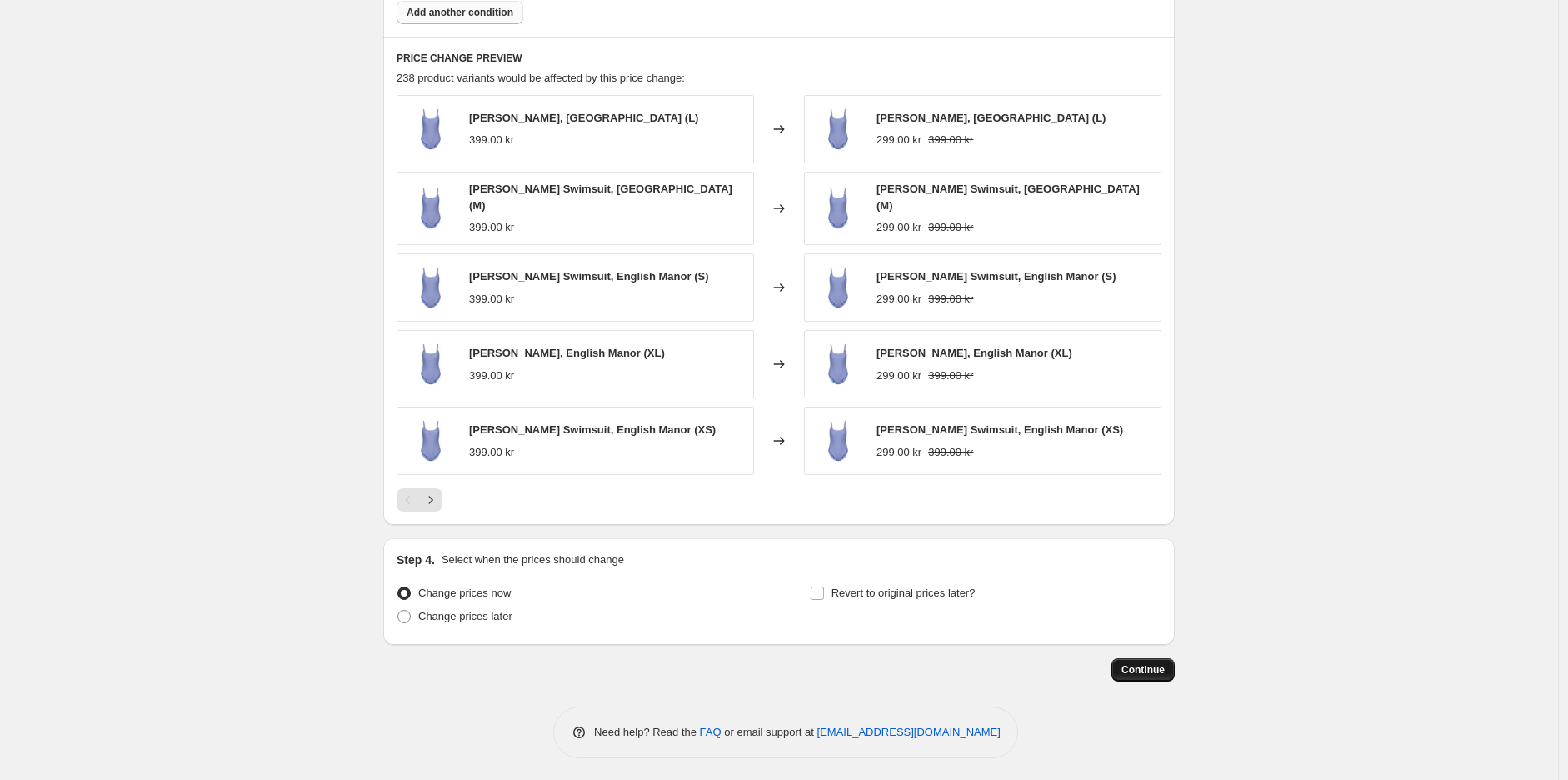
click at [1133, 663] on span "Continue" at bounding box center [1142, 669] width 44 height 13
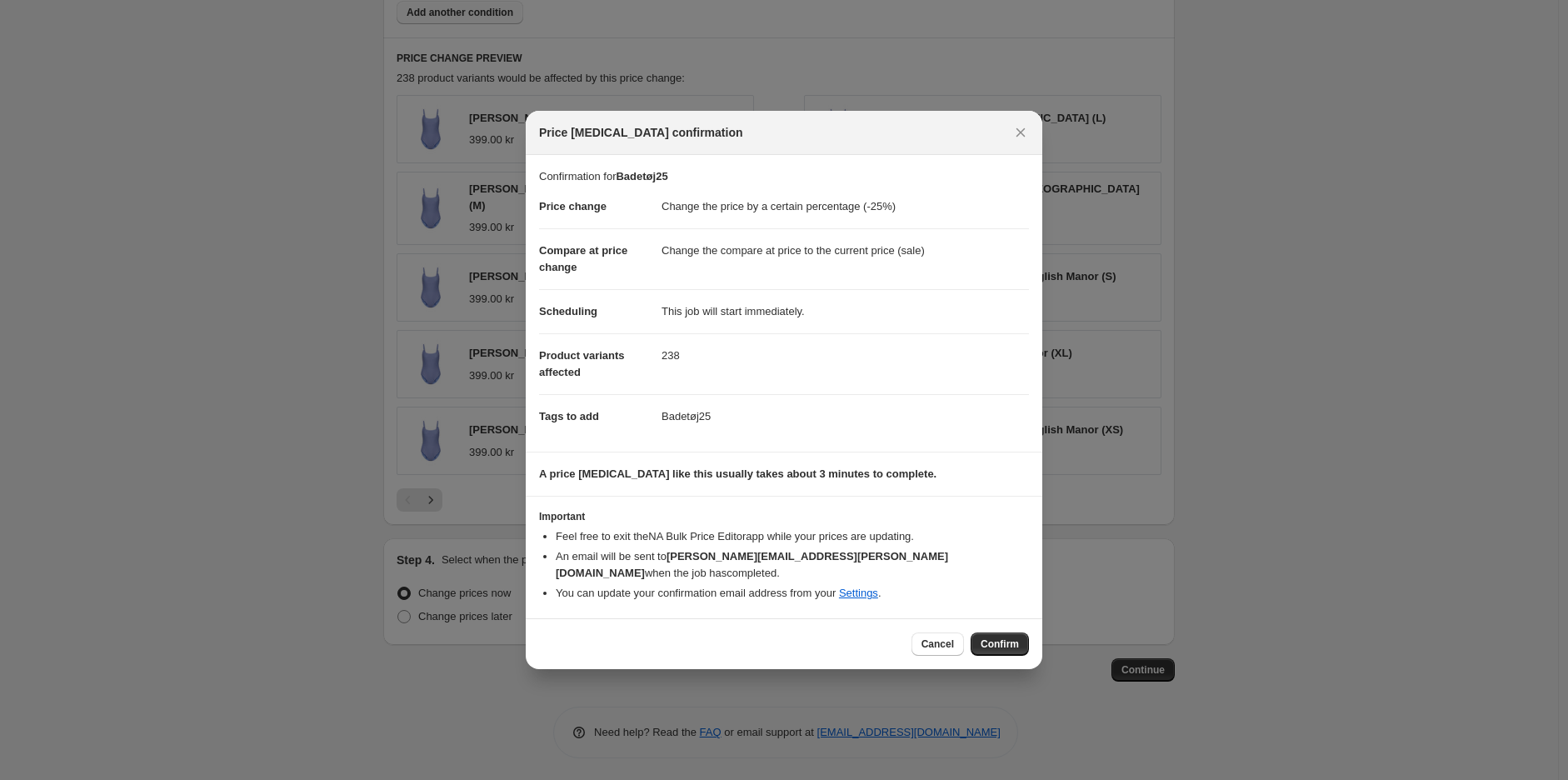
click at [1007, 619] on div "Cancel Confirm" at bounding box center [784, 643] width 517 height 51
click at [1007, 637] on span "Confirm" at bounding box center [1000, 643] width 38 height 13
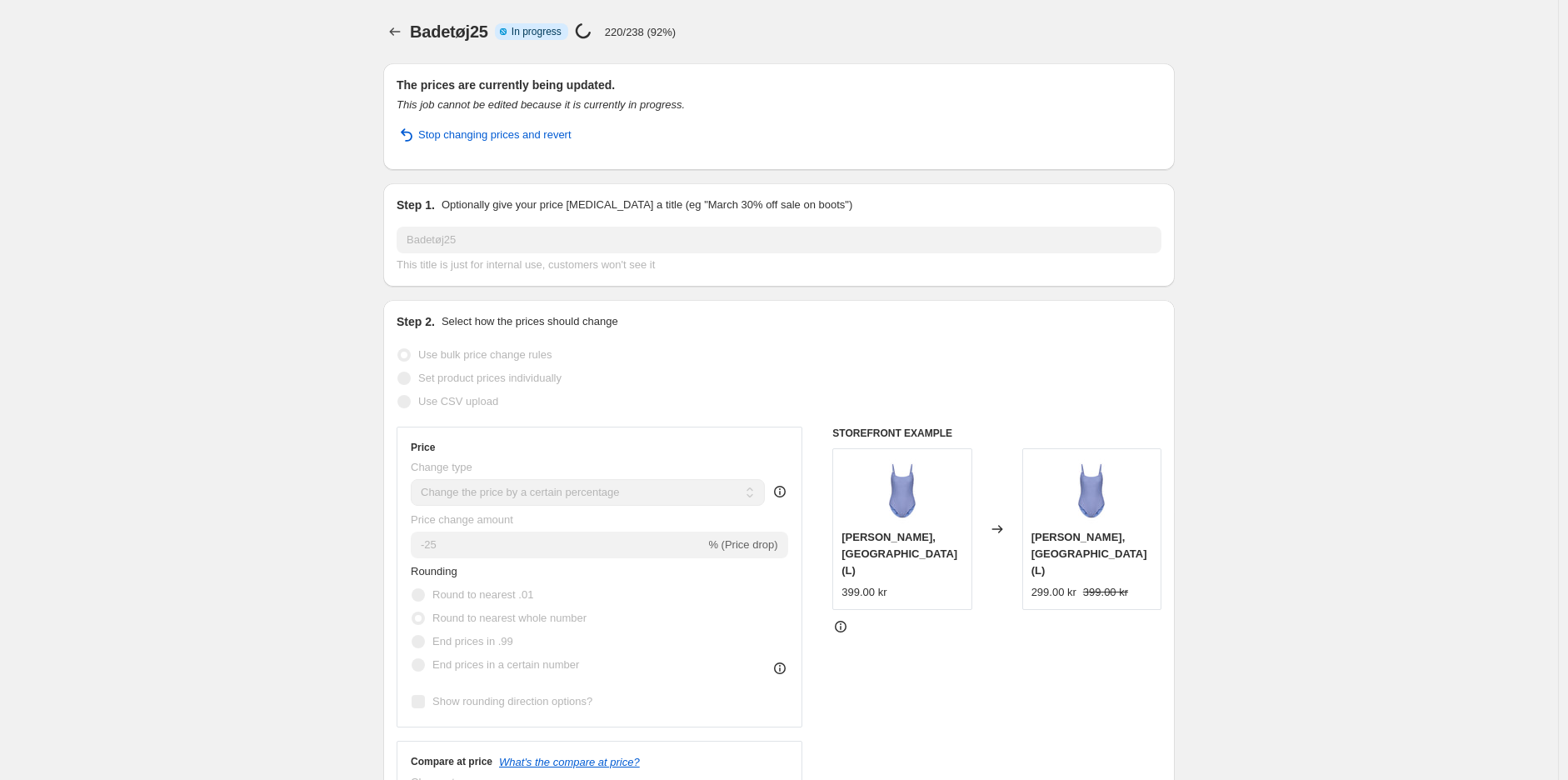
select select "percentage"
select select "collection"
select select "product_status"
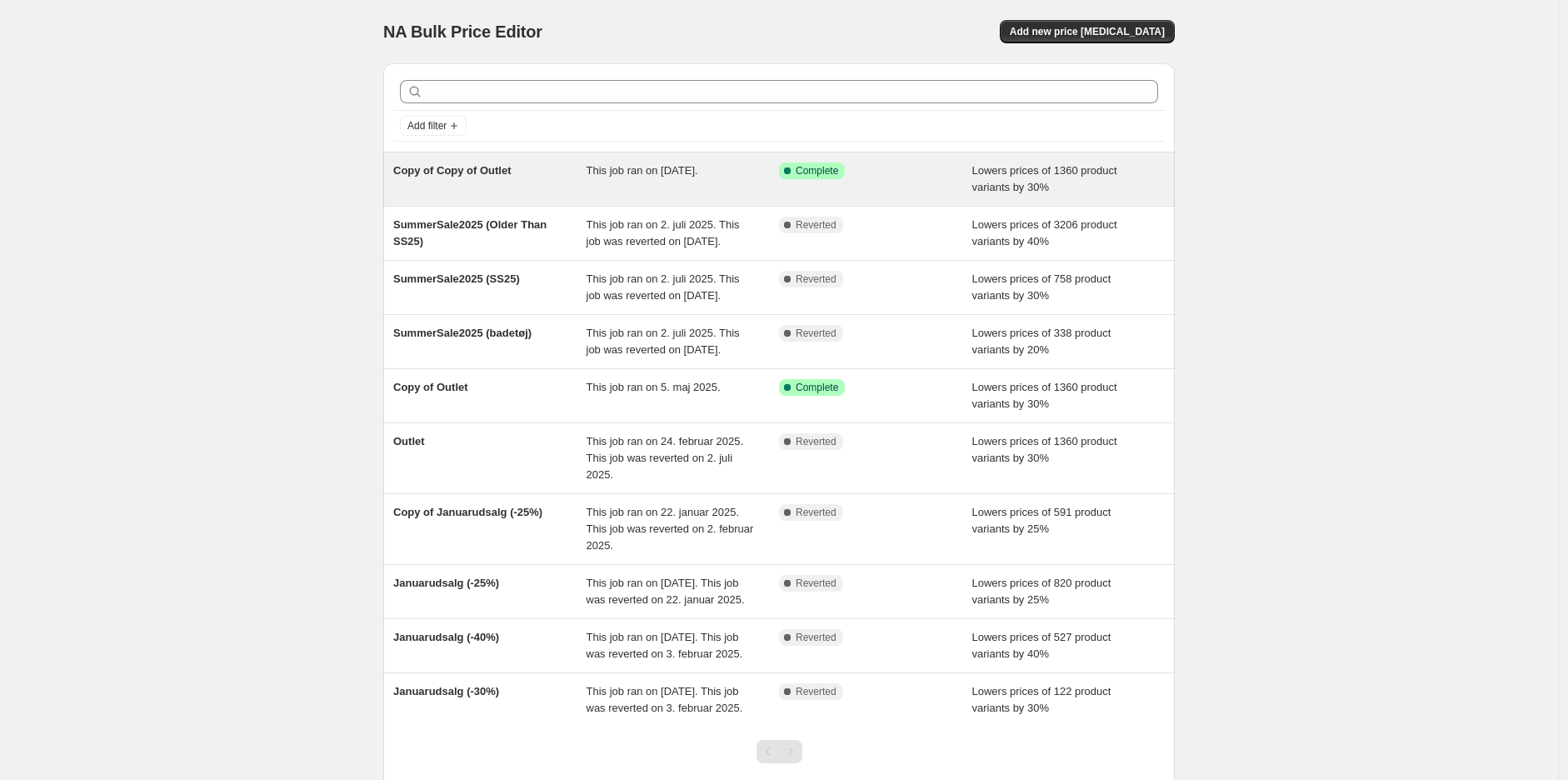
click at [394, 176] on div "Copy of Copy of Outlet This job ran on 1. august 2025. Success Complete Complet…" at bounding box center [778, 179] width 792 height 54
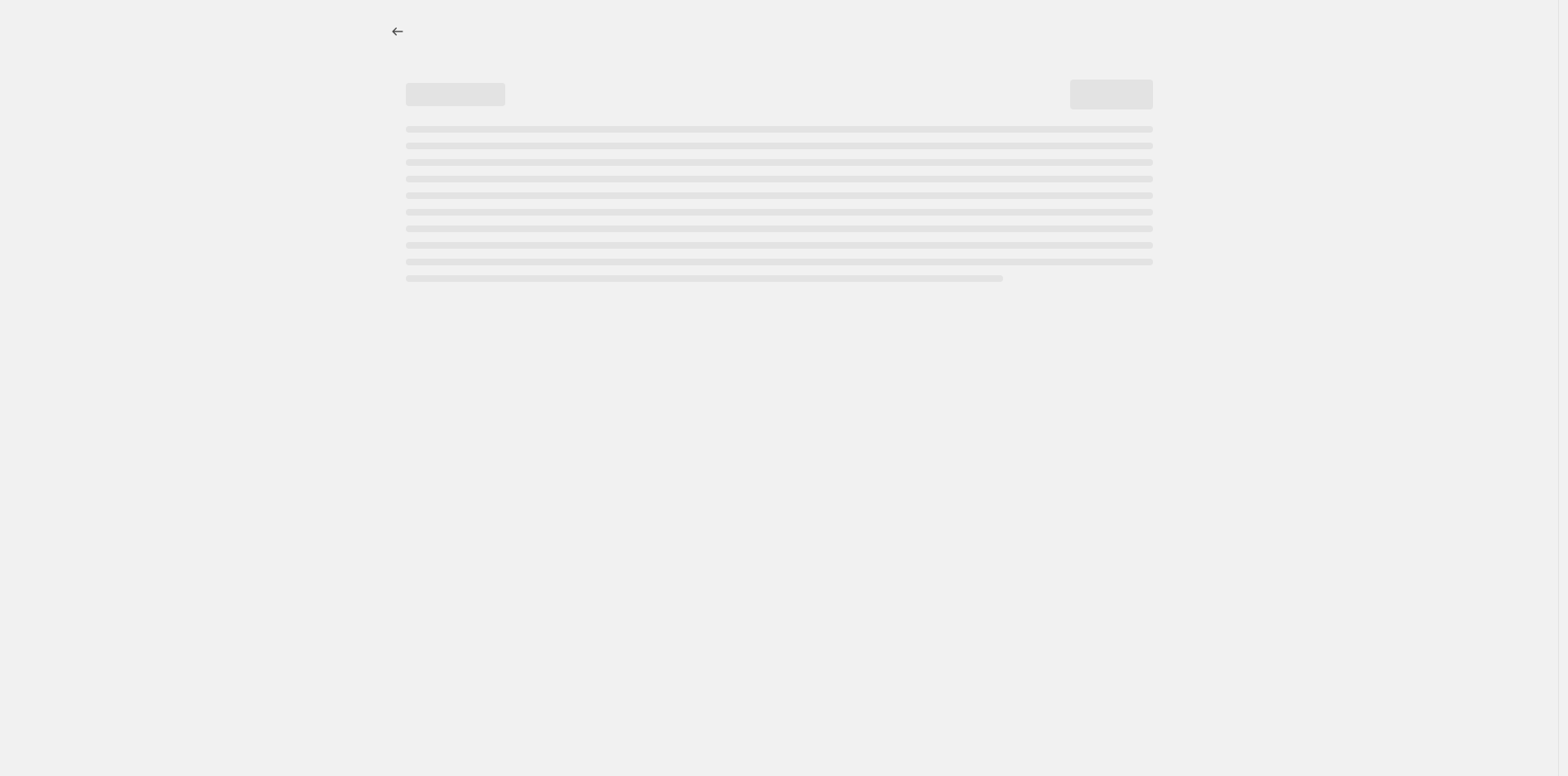
select select "percentage"
select select "tag"
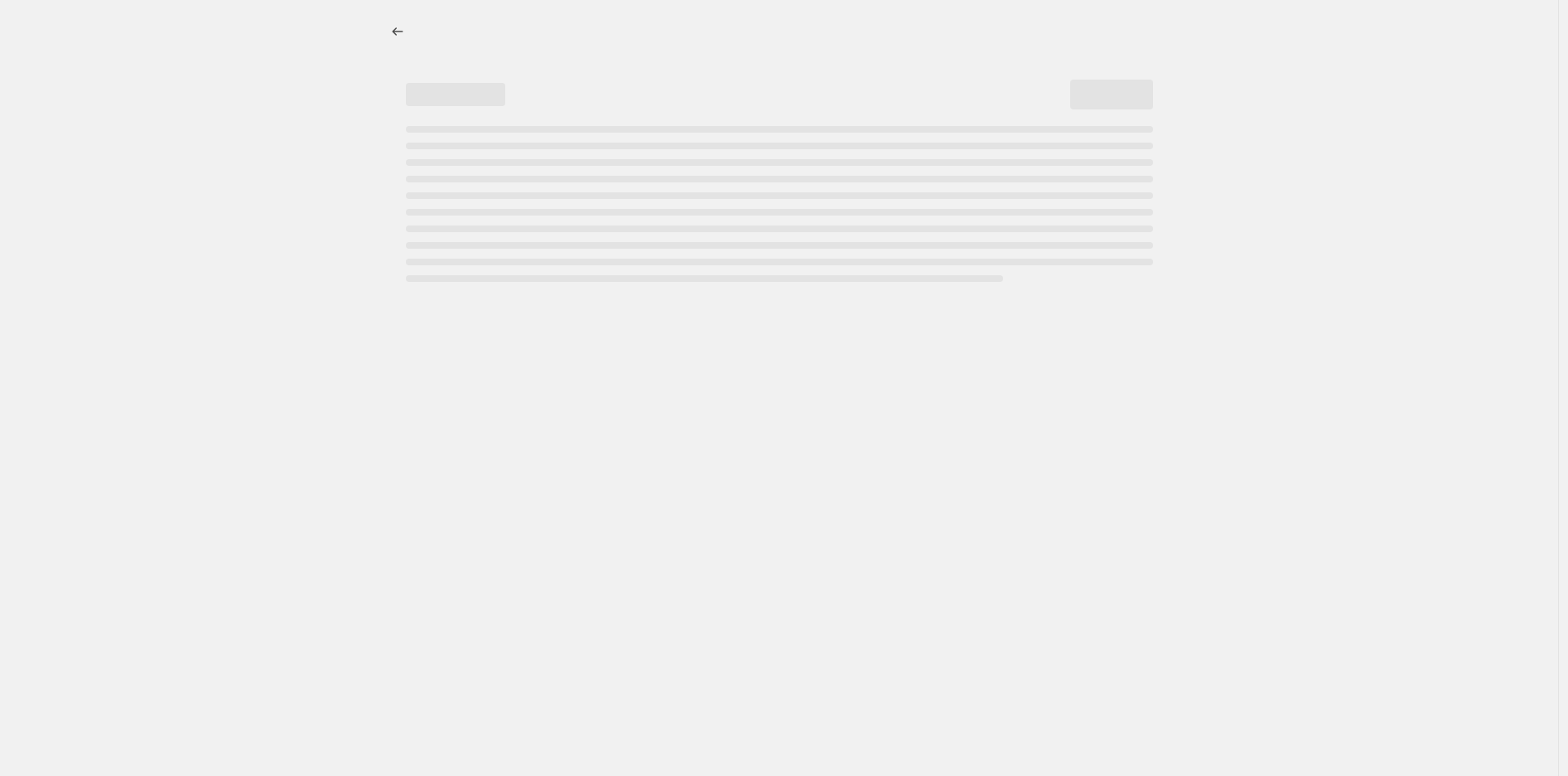
select select "tag"
